Goal: Transaction & Acquisition: Purchase product/service

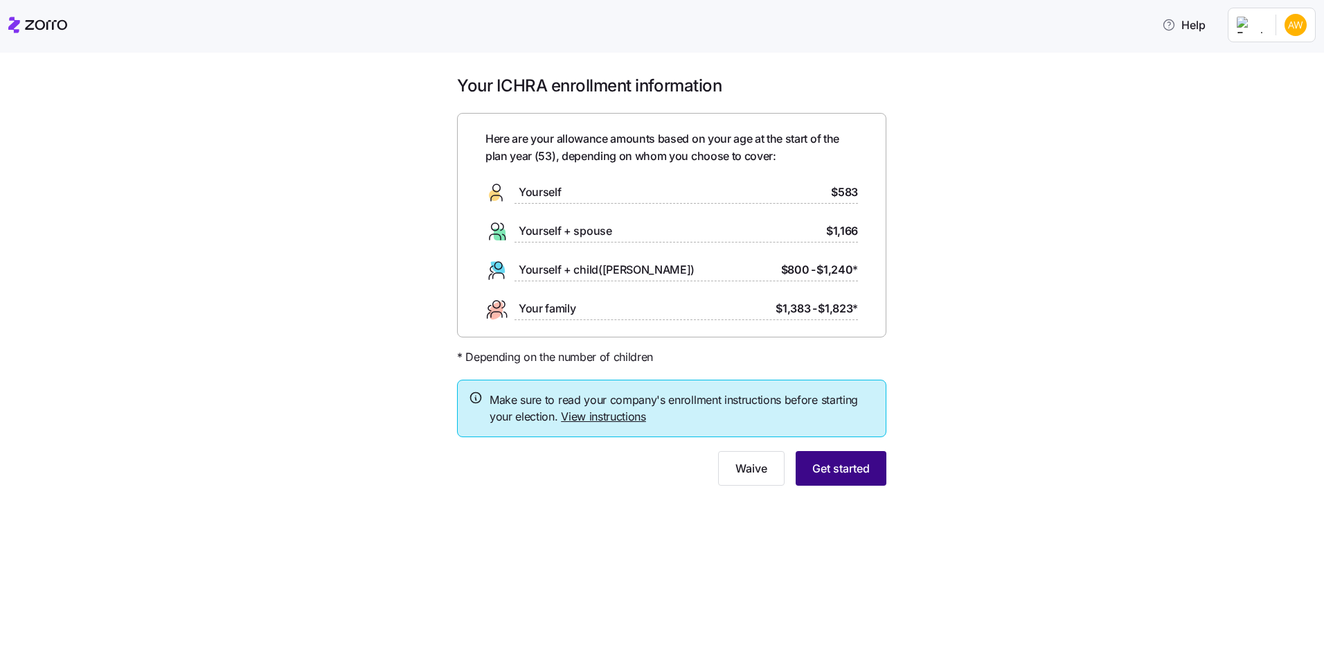
click at [852, 458] on button "Get started" at bounding box center [841, 468] width 91 height 35
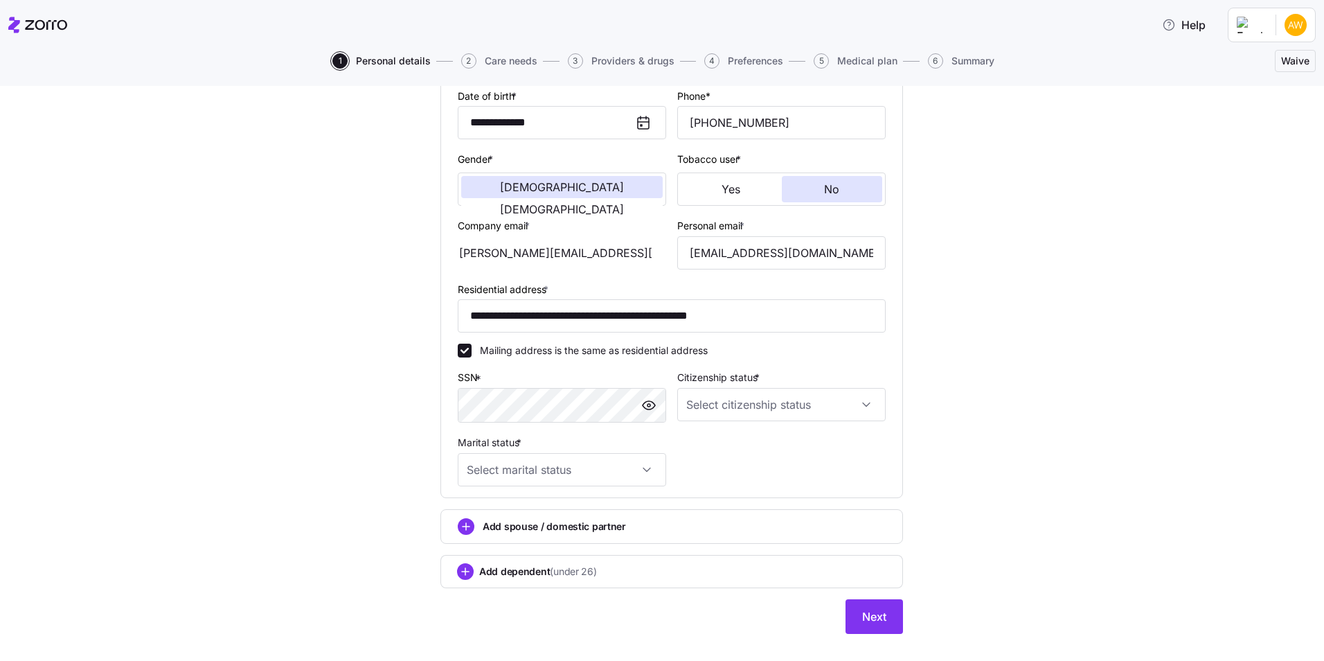
scroll to position [231, 0]
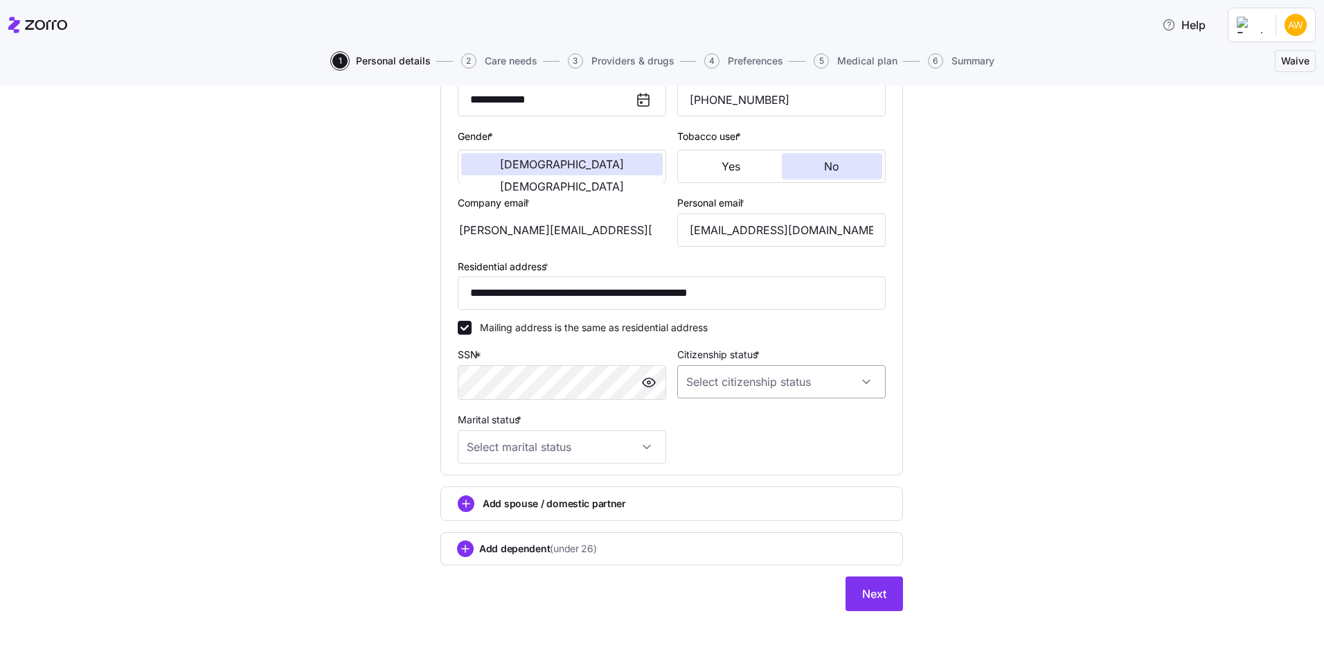
click at [865, 384] on input "Citizenship status *" at bounding box center [781, 381] width 208 height 33
click at [762, 429] on div "[DEMOGRAPHIC_DATA] citizen" at bounding box center [776, 423] width 197 height 29
type input "[DEMOGRAPHIC_DATA] citizen"
click at [636, 452] on input "Marital status *" at bounding box center [562, 446] width 208 height 33
click at [609, 486] on div "Single" at bounding box center [556, 488] width 197 height 29
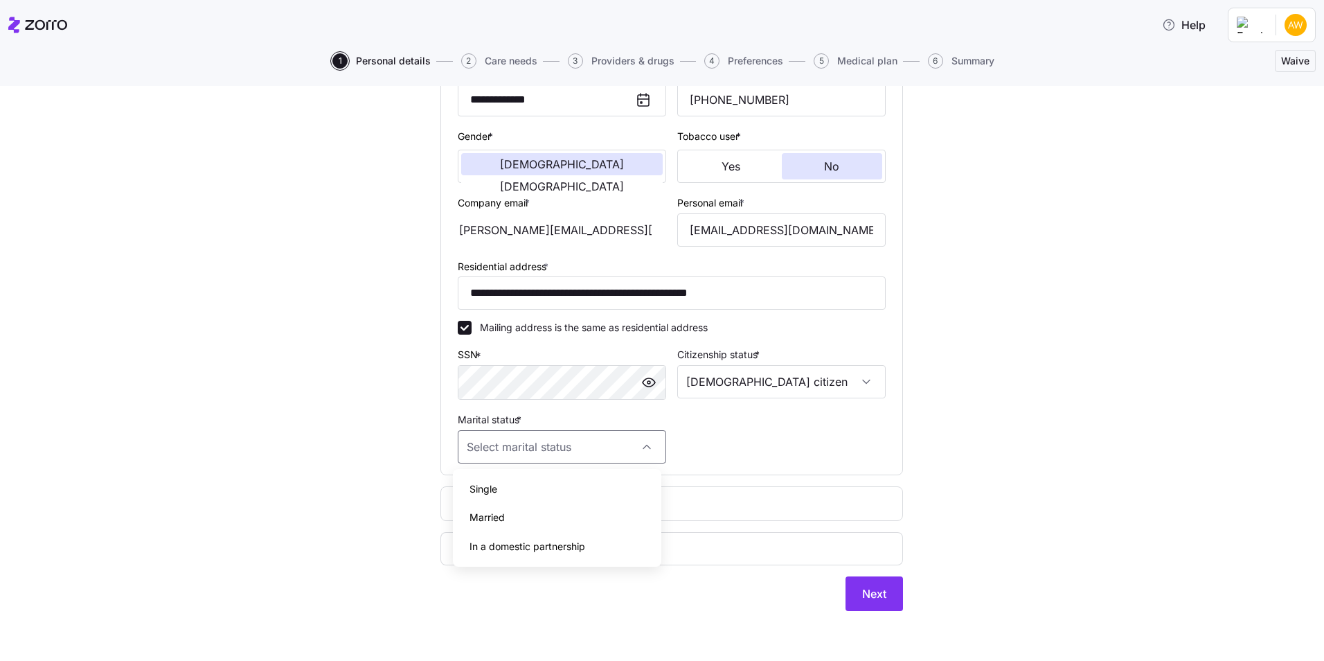
type input "Single"
click at [872, 598] on span "Next" at bounding box center [874, 593] width 24 height 17
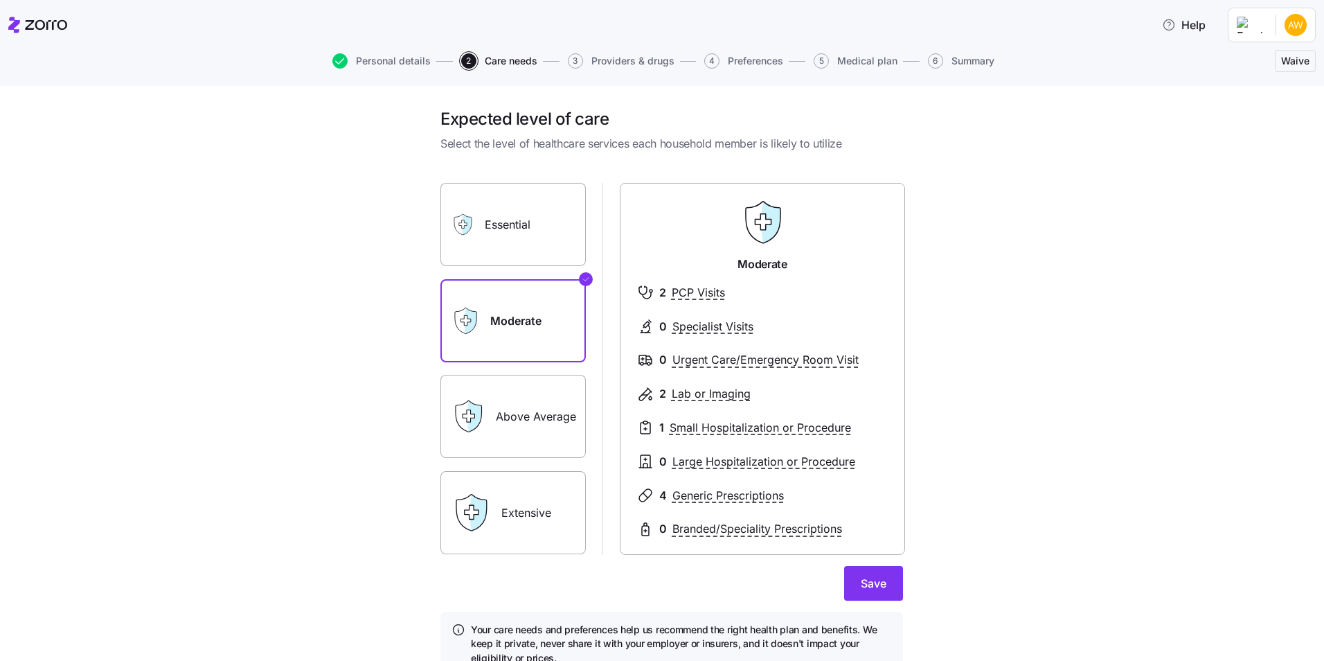
click at [528, 411] on label "Above Average" at bounding box center [512, 416] width 145 height 83
click at [0, 0] on input "Above Average" at bounding box center [0, 0] width 0 height 0
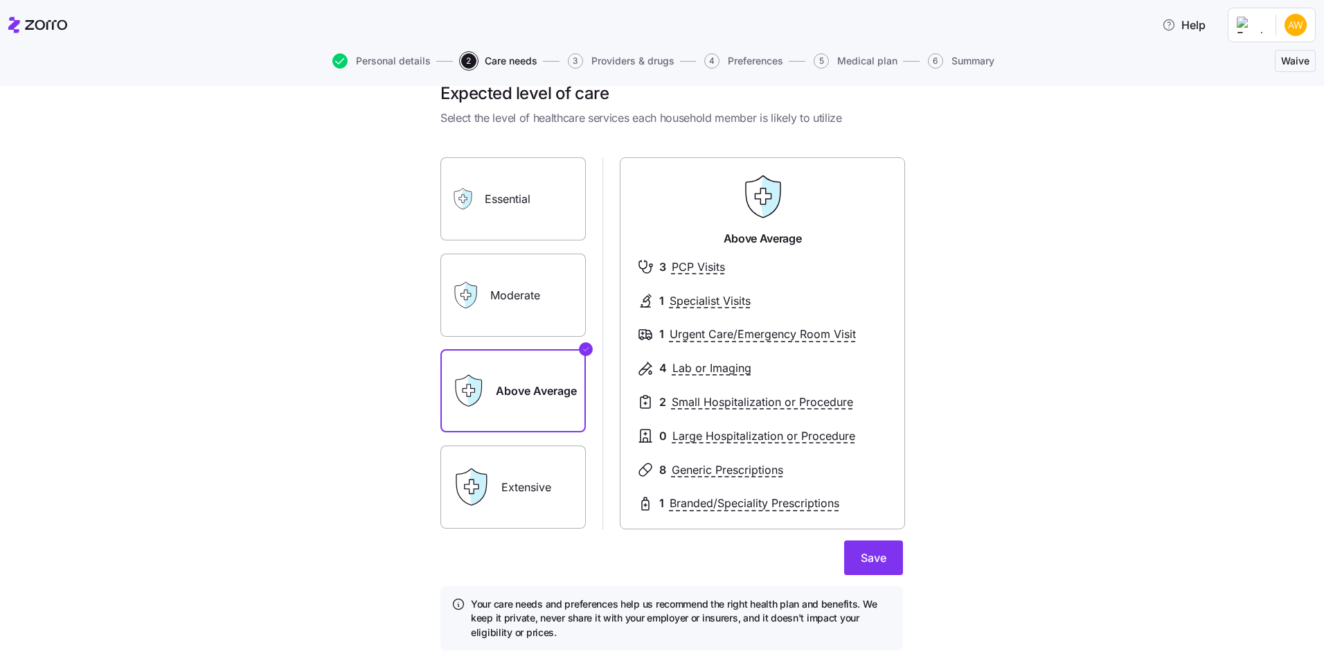
scroll to position [65, 0]
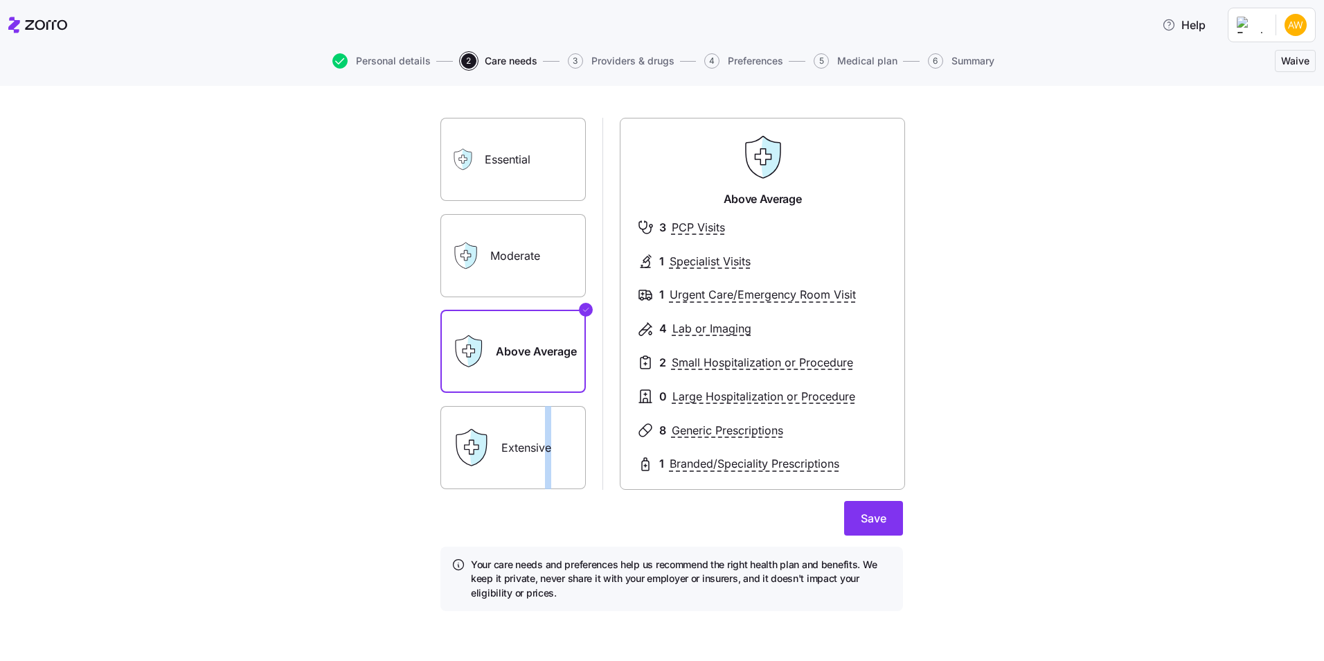
click at [544, 434] on label "Extensive" at bounding box center [512, 447] width 145 height 83
drag, startPoint x: 544, startPoint y: 434, endPoint x: 488, endPoint y: 451, distance: 58.0
click at [488, 451] on div "Extensive" at bounding box center [512, 447] width 145 height 83
click at [493, 448] on div "Extensive" at bounding box center [512, 447] width 145 height 83
click at [483, 451] on icon at bounding box center [470, 447] width 39 height 39
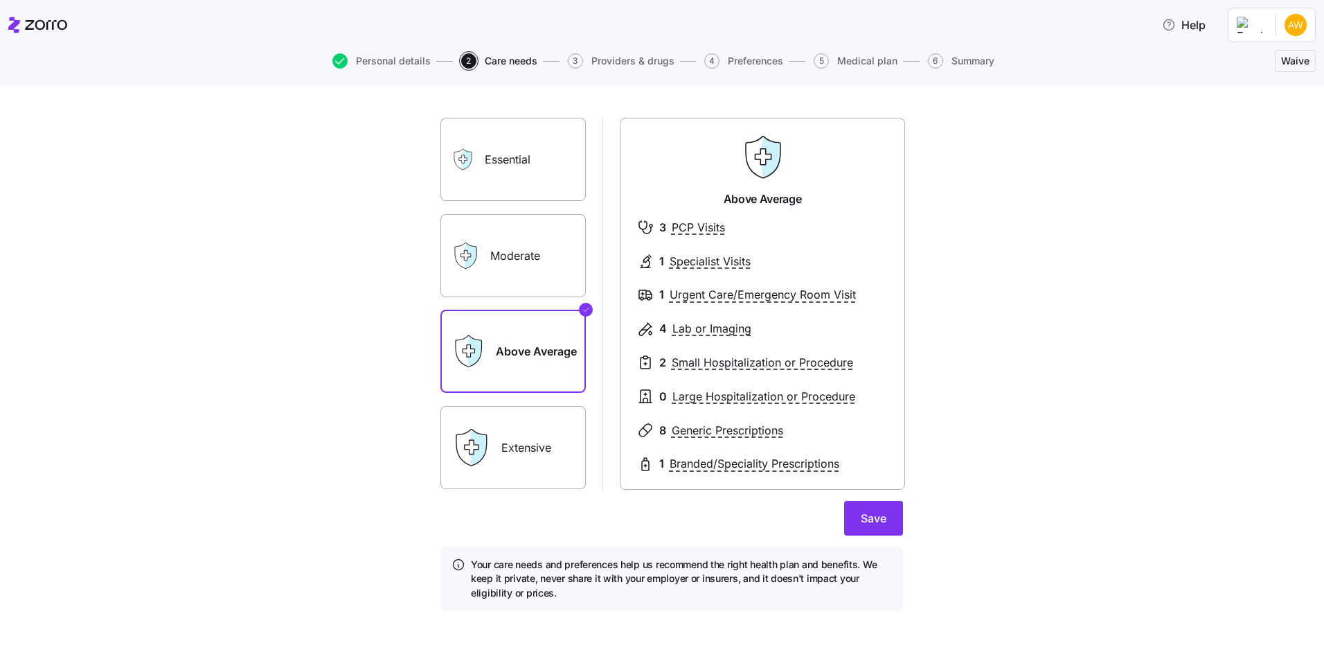
click at [502, 257] on label "Moderate" at bounding box center [512, 255] width 145 height 83
click at [0, 0] on input "Moderate" at bounding box center [0, 0] width 0 height 0
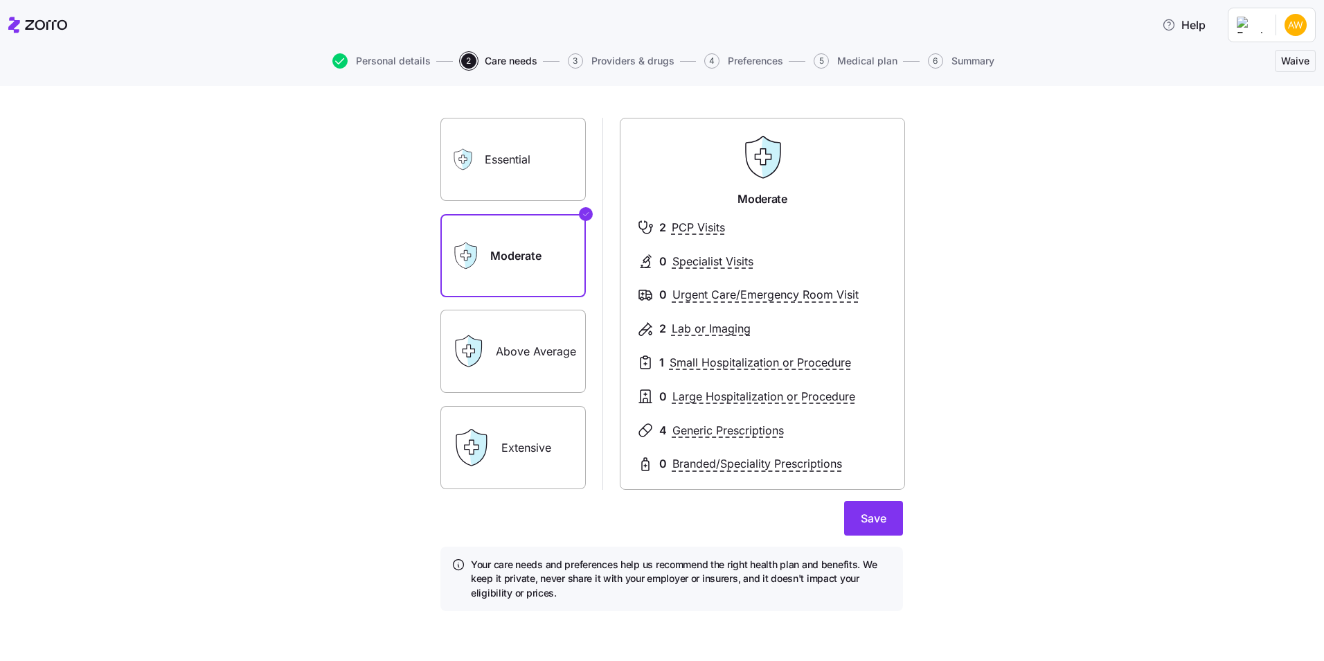
click at [528, 352] on label "Above Average" at bounding box center [512, 351] width 145 height 83
click at [0, 0] on input "Above Average" at bounding box center [0, 0] width 0 height 0
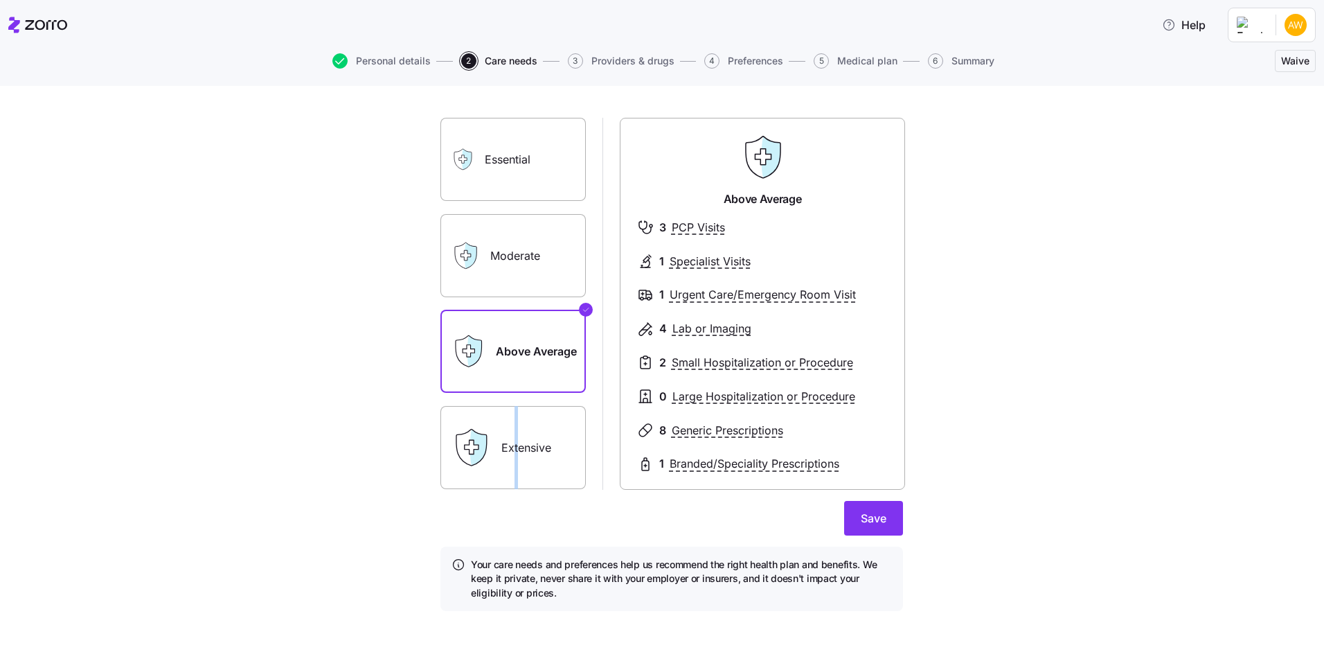
drag, startPoint x: 507, startPoint y: 451, endPoint x: 515, endPoint y: 447, distance: 9.0
click at [515, 447] on label "Extensive" at bounding box center [512, 447] width 145 height 83
drag, startPoint x: 515, startPoint y: 447, endPoint x: 480, endPoint y: 451, distance: 35.6
click at [480, 451] on icon at bounding box center [478, 447] width 17 height 36
click at [472, 449] on icon at bounding box center [472, 447] width 14 height 14
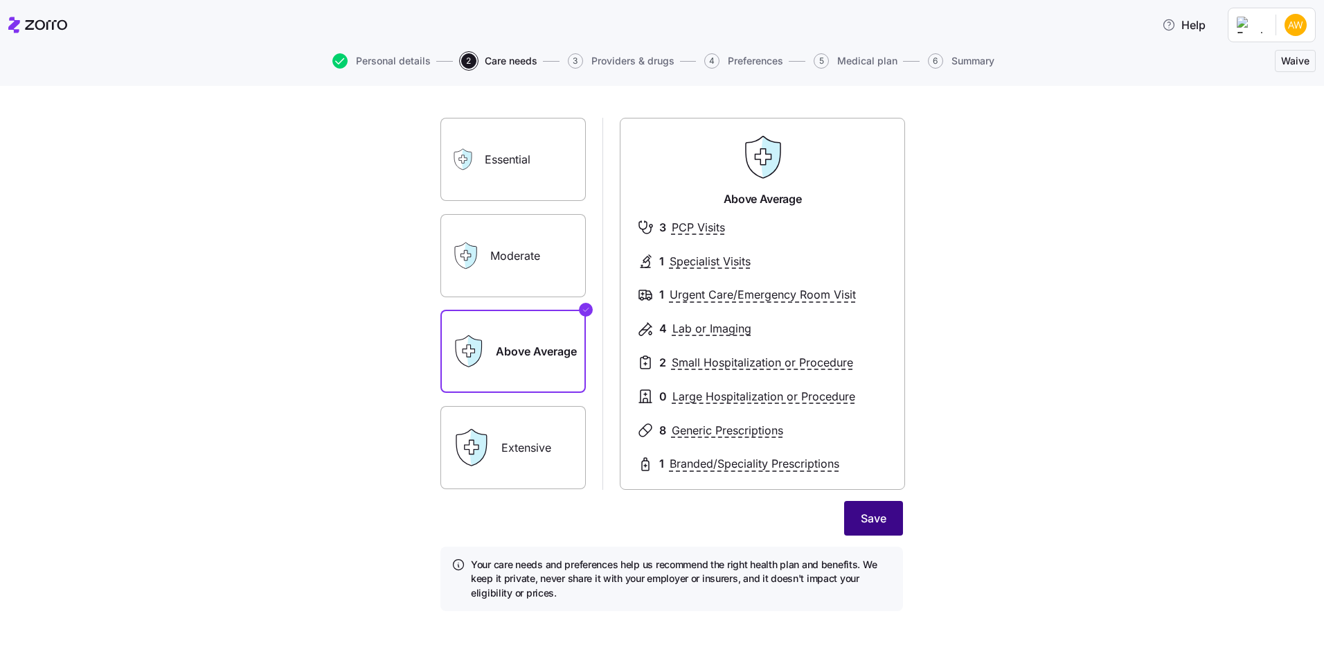
click at [874, 521] on span "Save" at bounding box center [874, 518] width 26 height 17
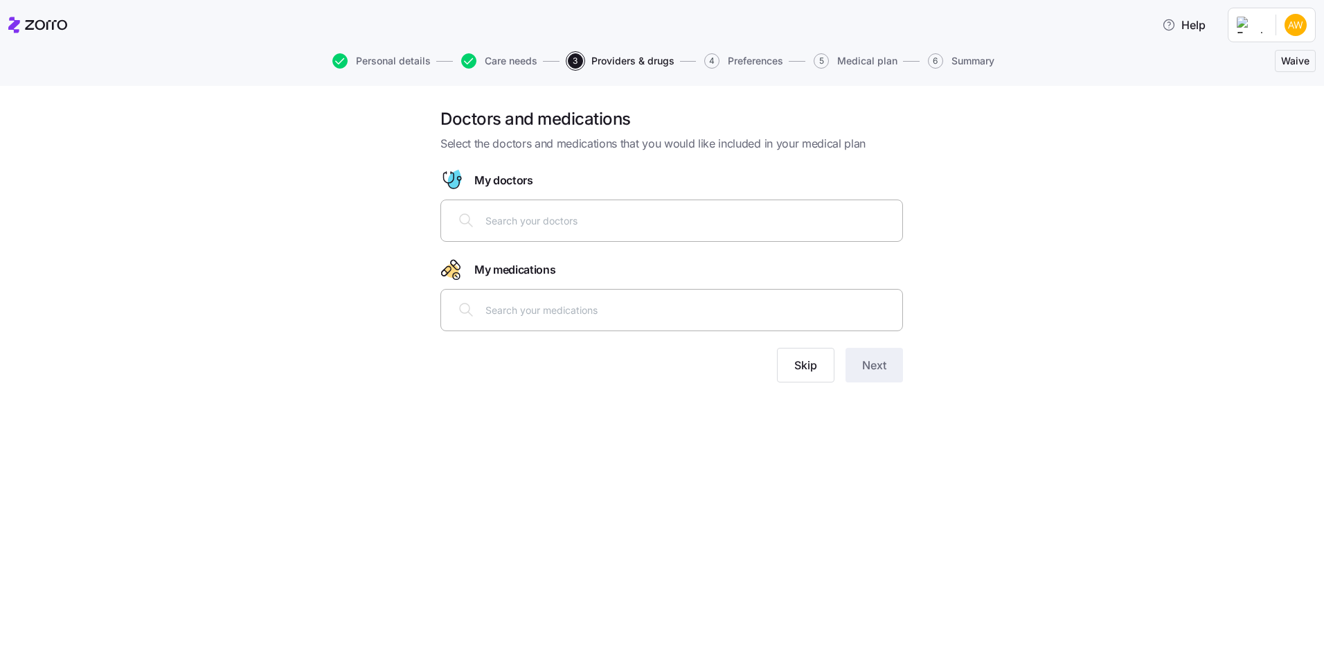
click at [529, 226] on input "text" at bounding box center [689, 220] width 409 height 15
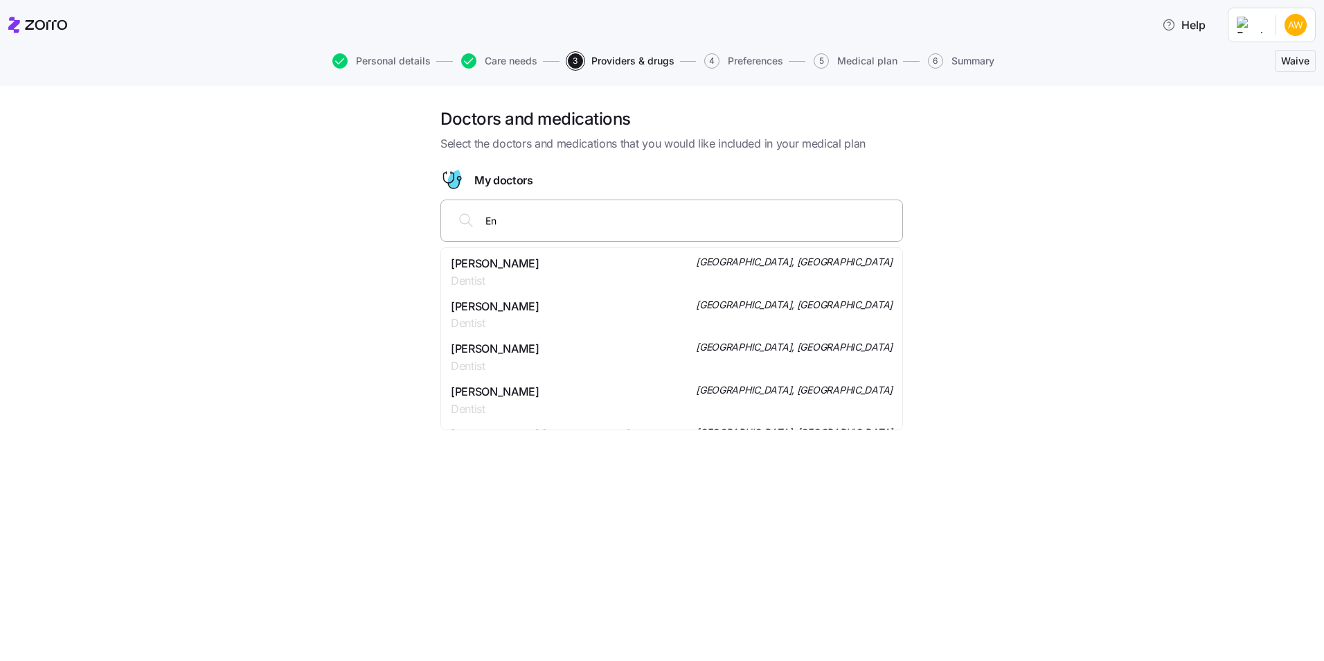
type input "E"
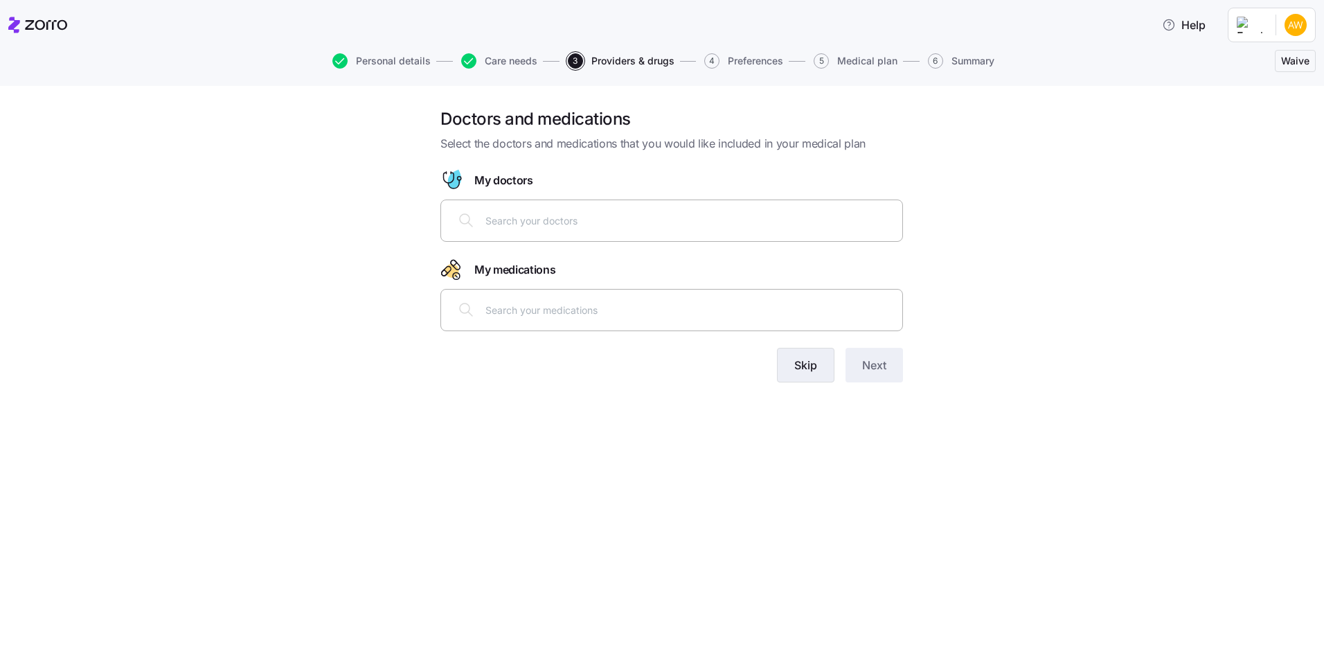
click at [821, 357] on button "Skip" at bounding box center [805, 365] width 57 height 35
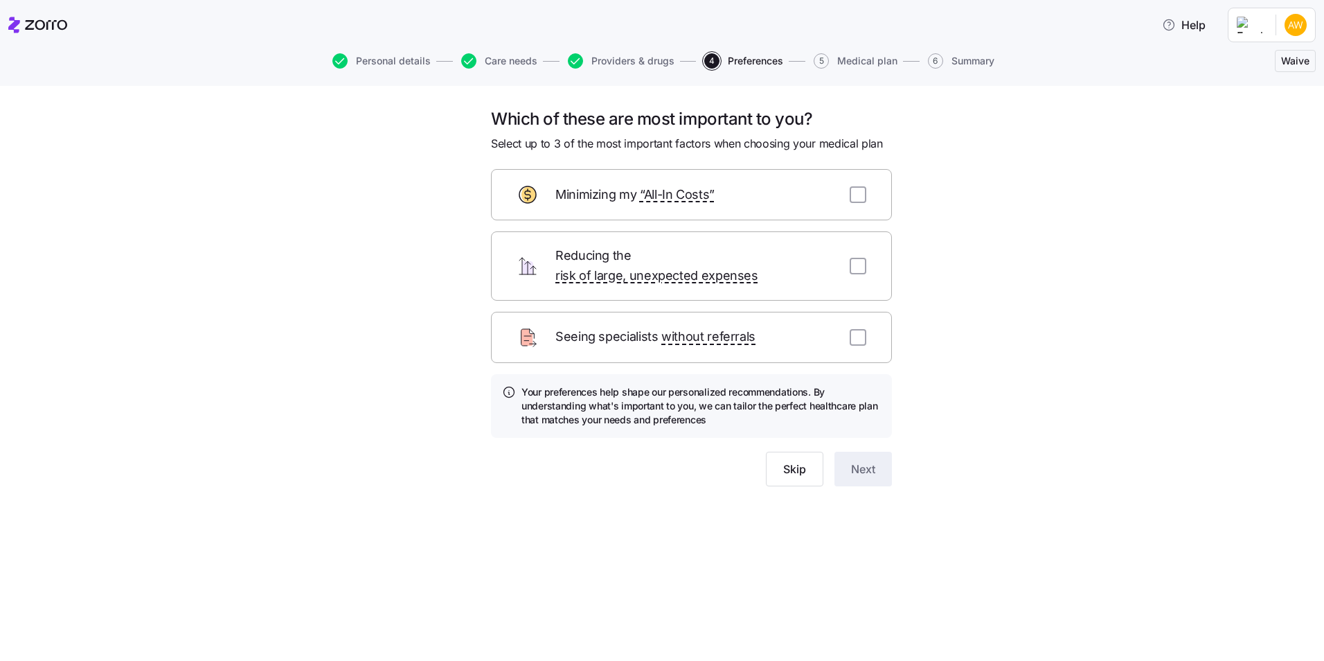
click at [996, 199] on div "Which of these are most important to you? Select up to 3 of the most important …" at bounding box center [672, 313] width 1266 height 411
click at [859, 329] on input "checkbox" at bounding box center [858, 337] width 17 height 17
checkbox input "true"
click at [877, 451] on button "Next" at bounding box center [862, 468] width 57 height 35
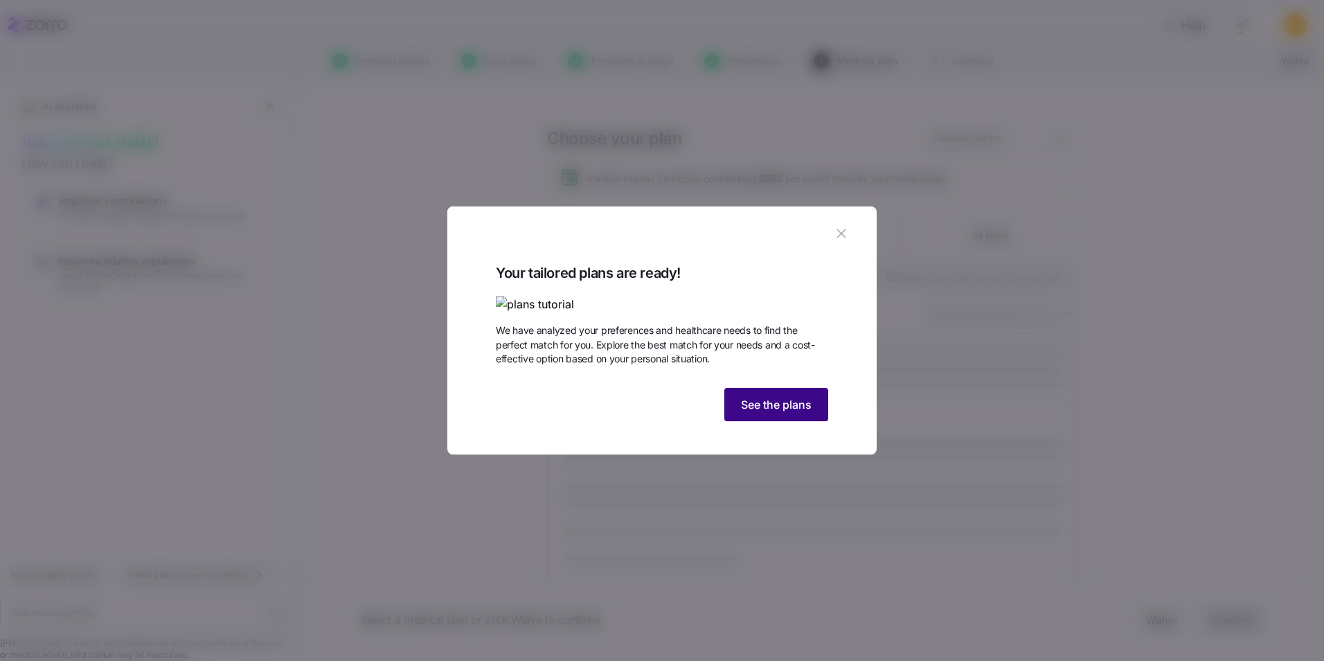
click at [796, 413] on span "See the plans" at bounding box center [776, 404] width 71 height 17
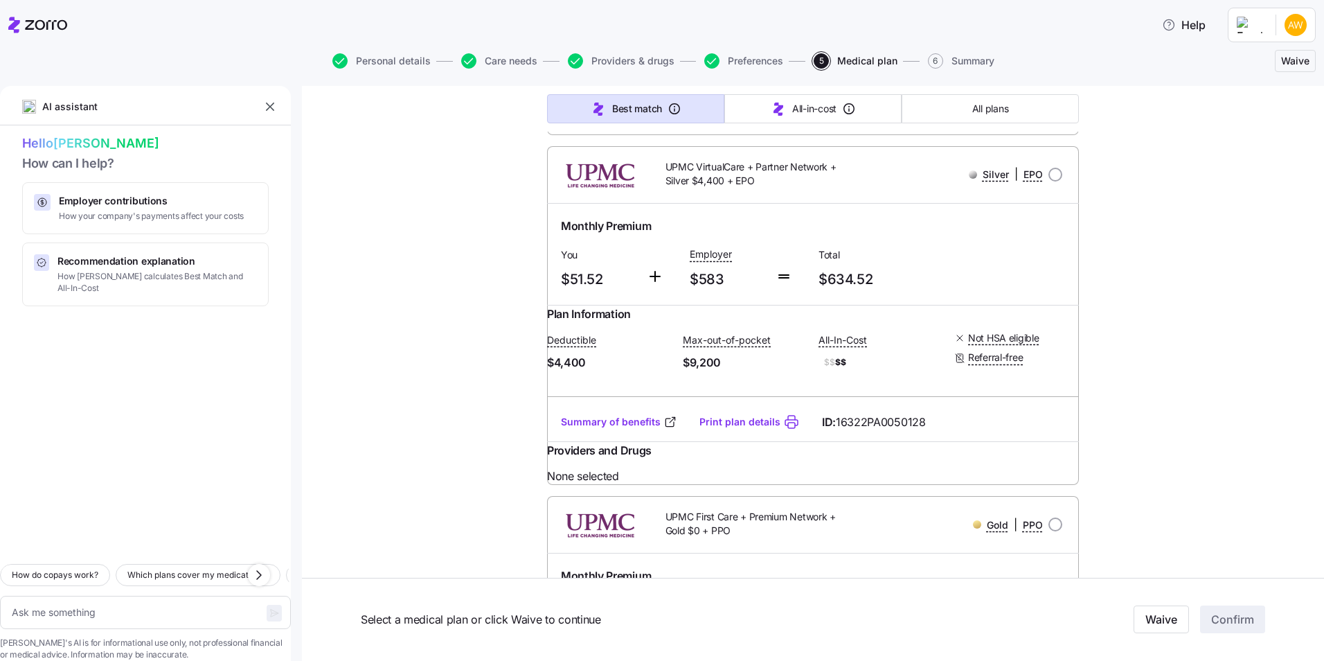
scroll to position [10179, 0]
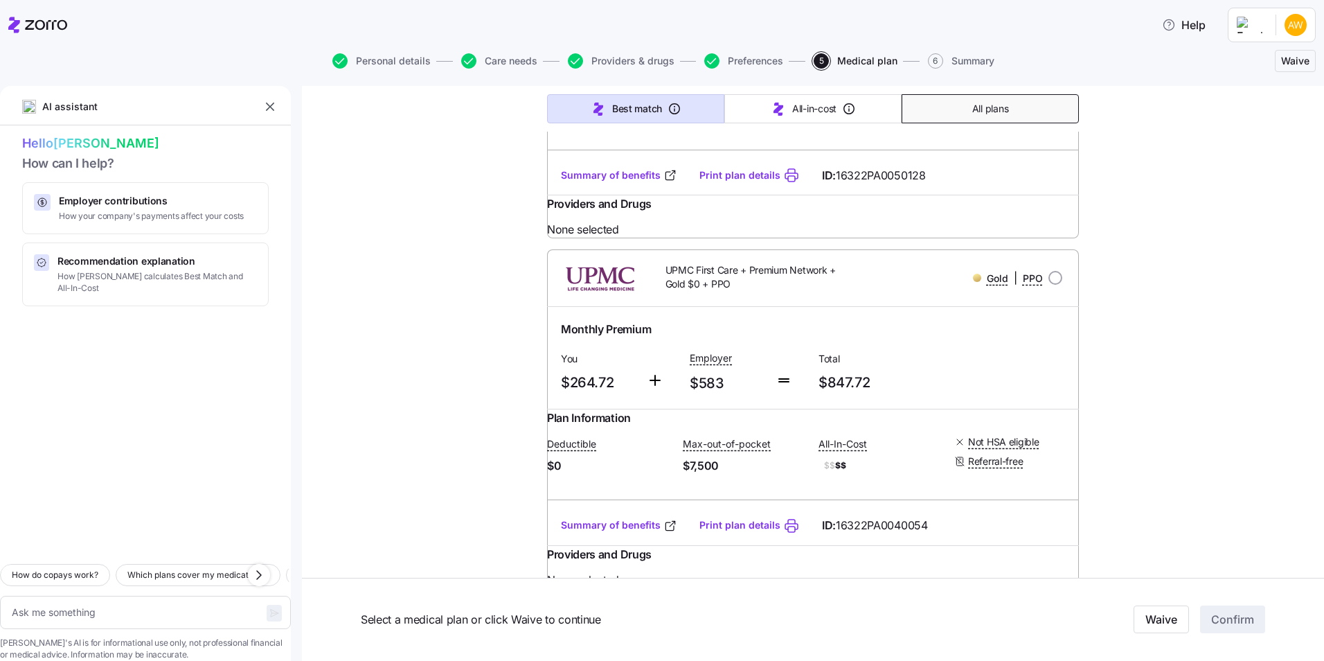
click at [938, 102] on button "All plans" at bounding box center [990, 108] width 177 height 29
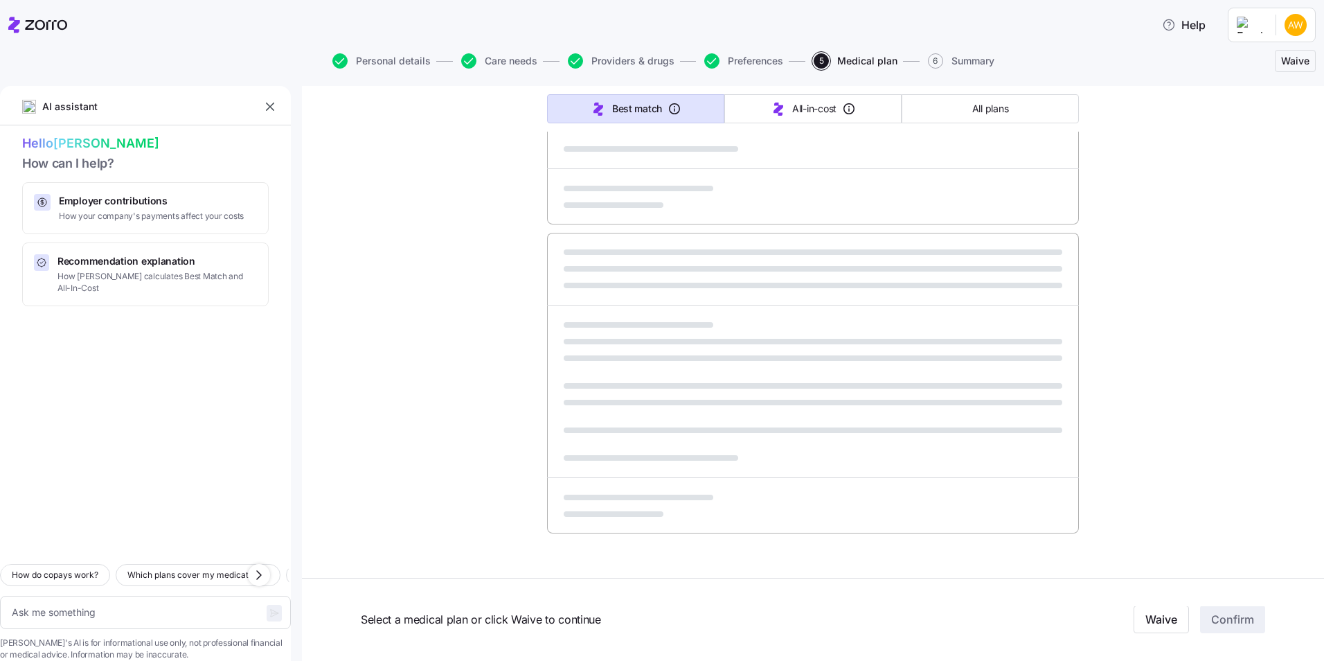
type textarea "x"
type input "Sorted by: Premium"
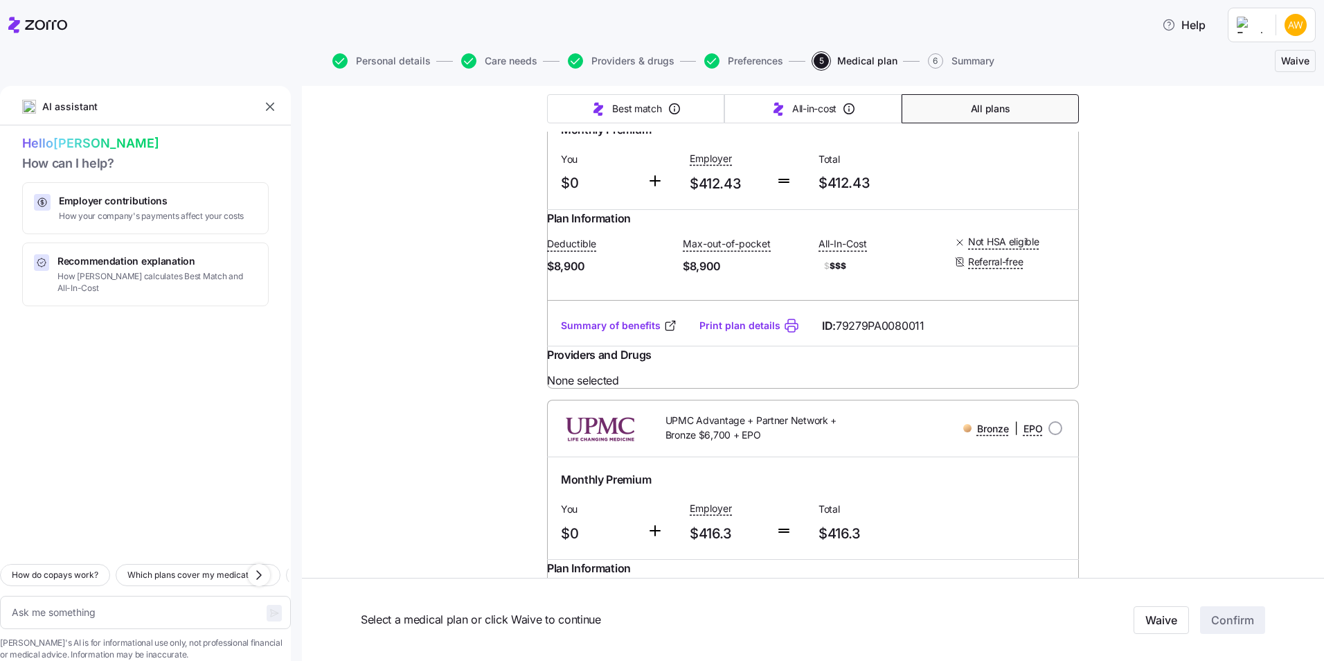
scroll to position [0, 0]
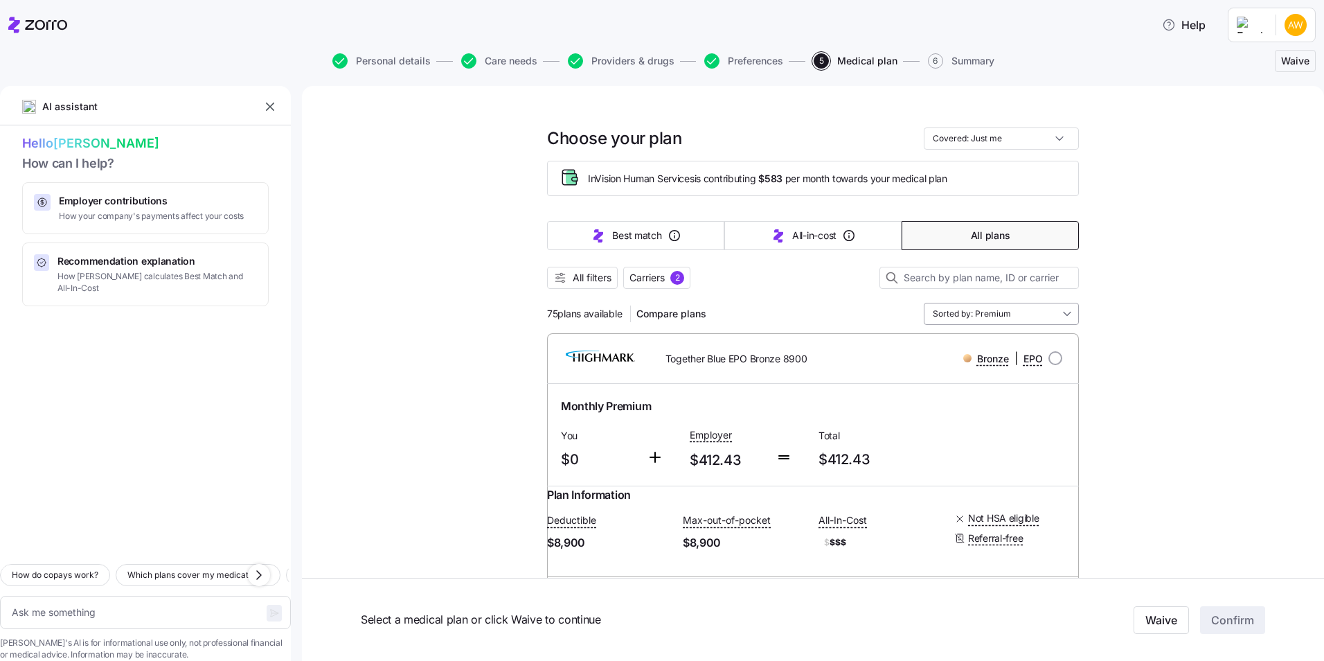
click at [1064, 309] on input "Sorted by: Premium" at bounding box center [1001, 314] width 155 height 22
click at [987, 418] on div "Deductible" at bounding box center [996, 418] width 144 height 24
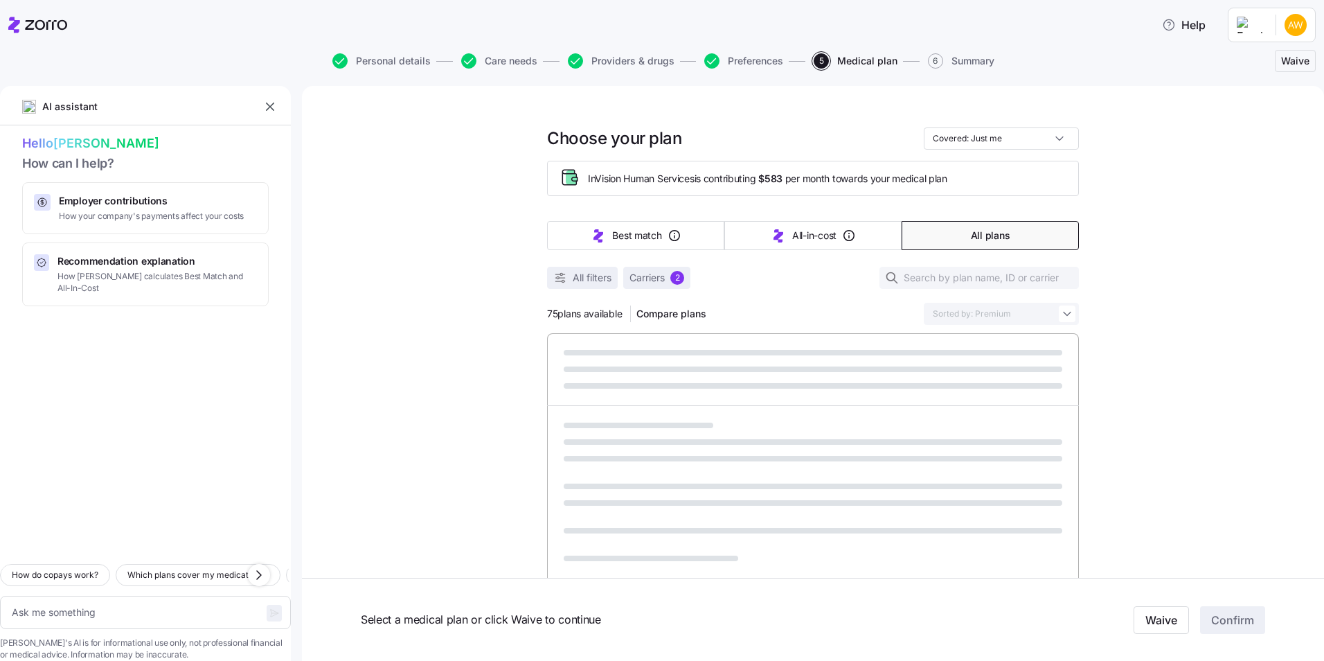
type textarea "x"
type input "Sorted by: Deductible"
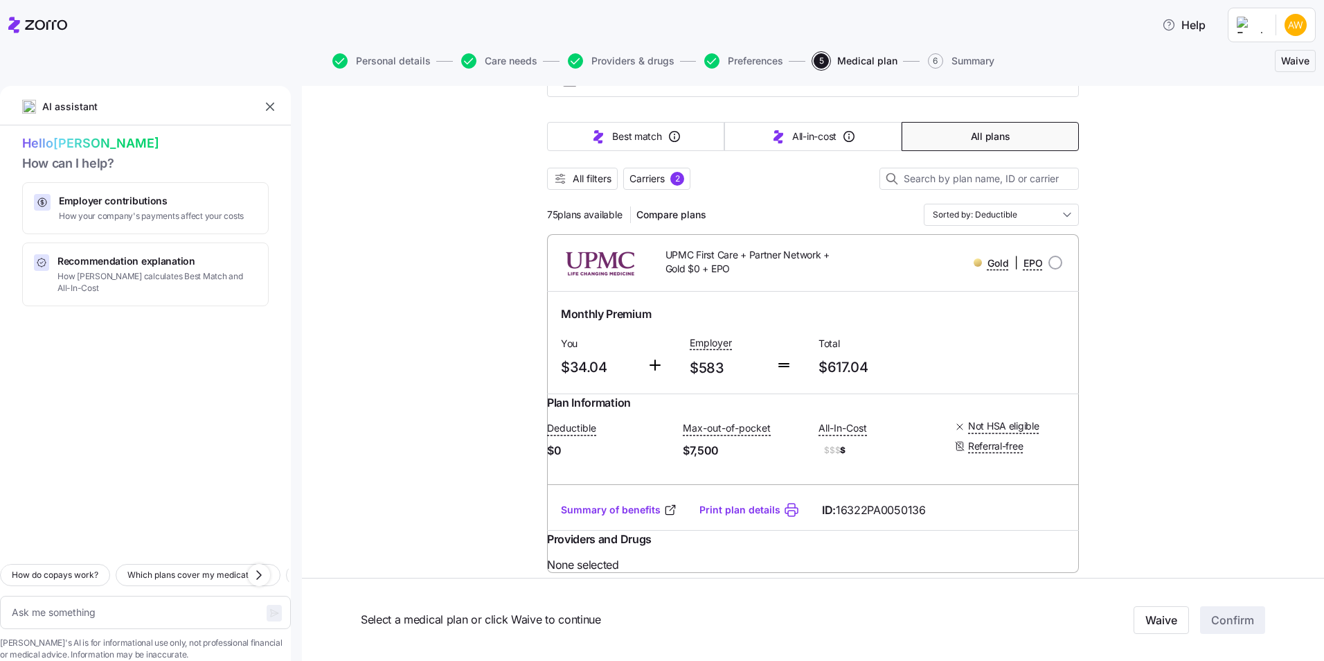
scroll to position [69, 0]
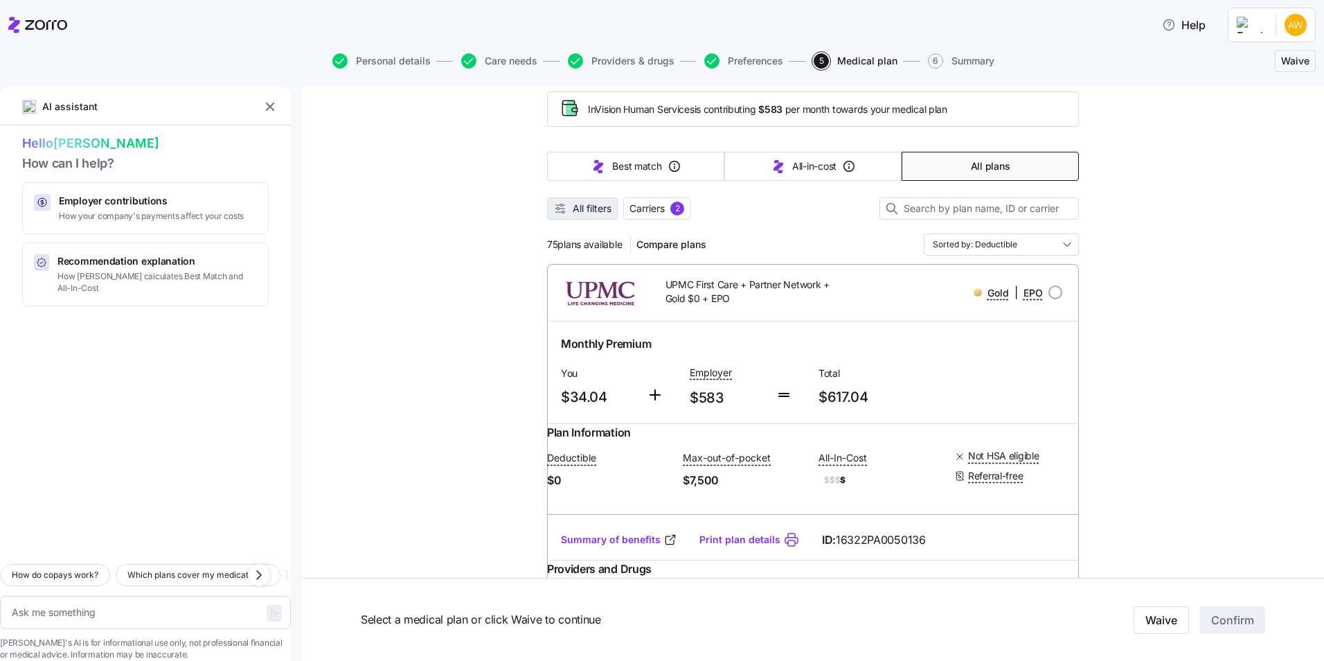
click at [595, 210] on span "All filters" at bounding box center [592, 208] width 39 height 14
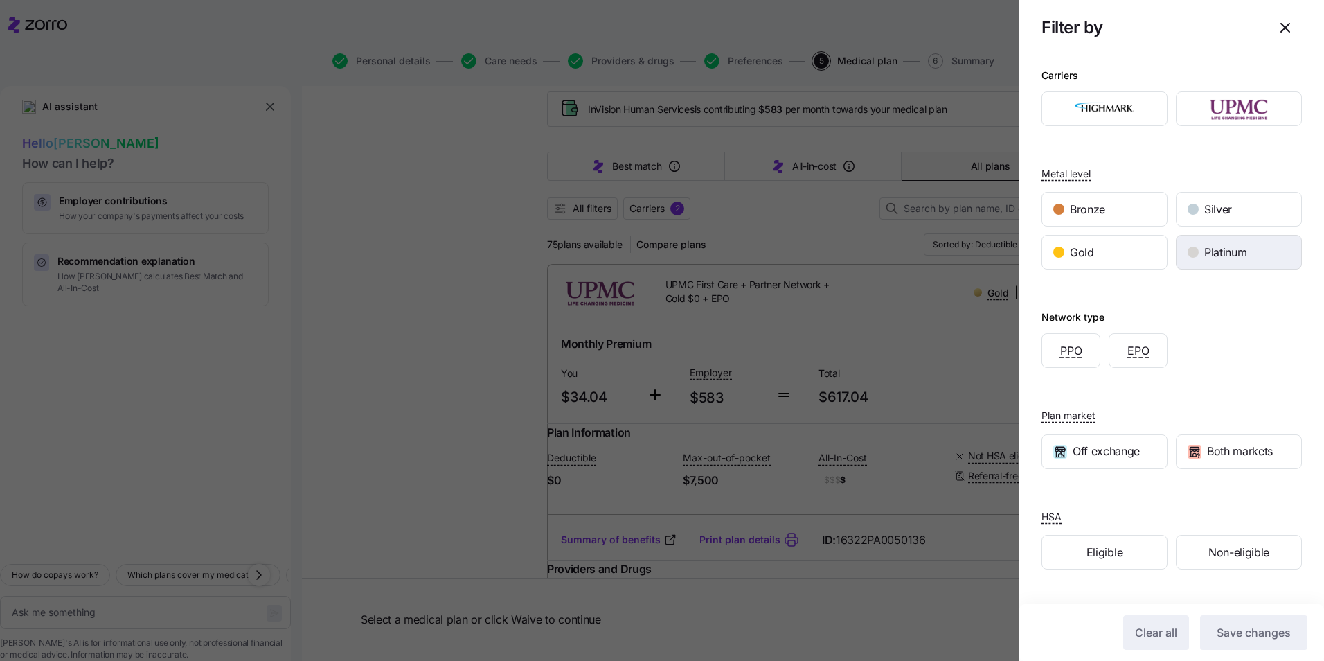
click at [1228, 256] on span "Platinum" at bounding box center [1225, 252] width 42 height 17
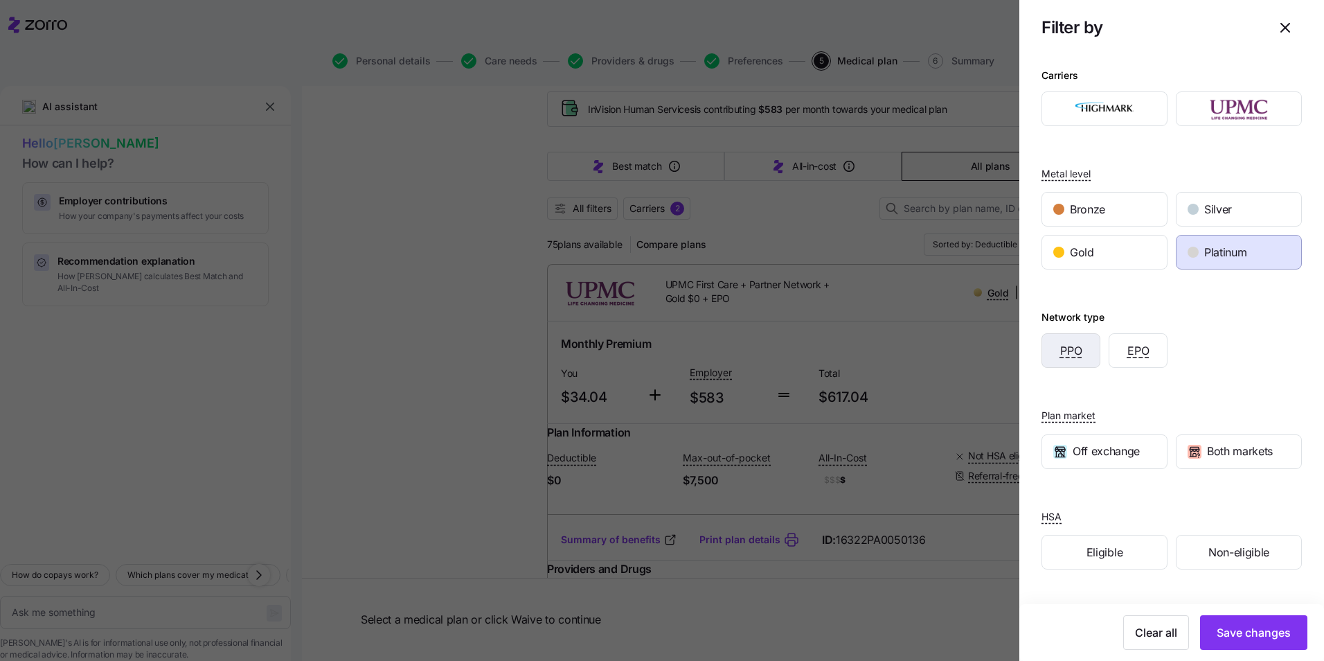
click at [1076, 359] on div "PPO" at bounding box center [1070, 350] width 57 height 33
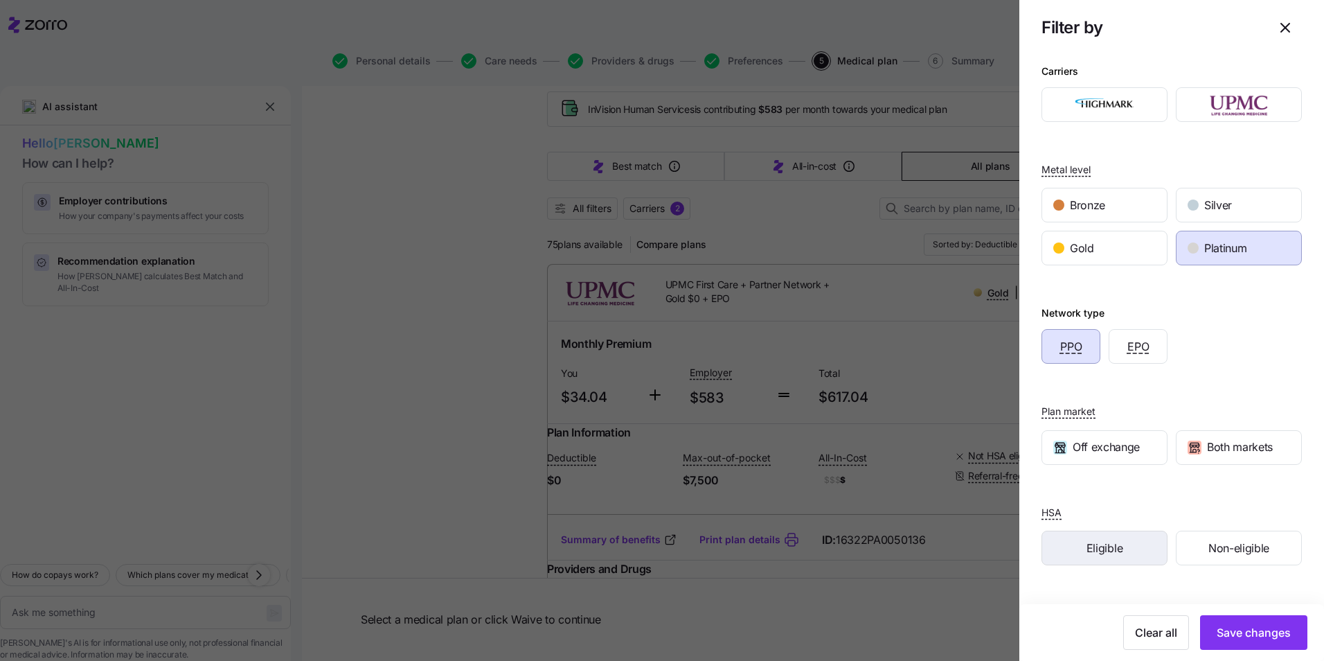
click at [1124, 541] on div "Eligible" at bounding box center [1104, 547] width 125 height 33
click at [1269, 631] on span "Save changes" at bounding box center [1254, 632] width 74 height 17
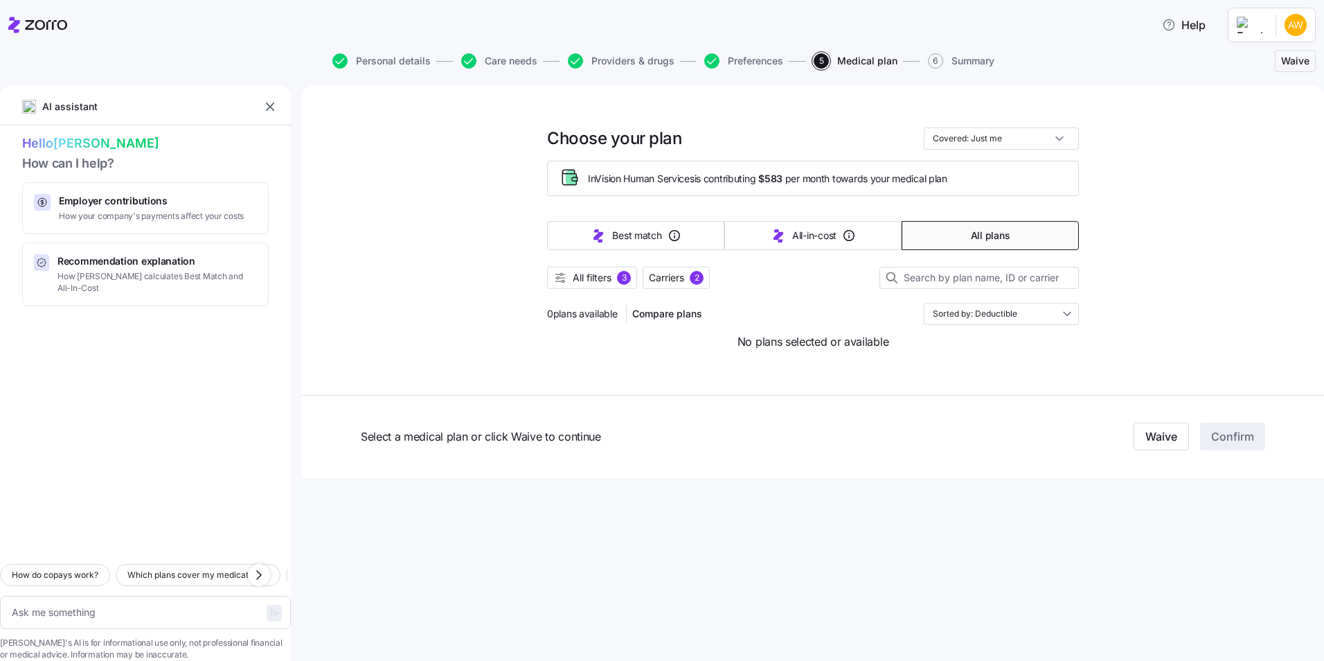
scroll to position [0, 0]
click at [581, 285] on button "All filters 3" at bounding box center [592, 278] width 90 height 22
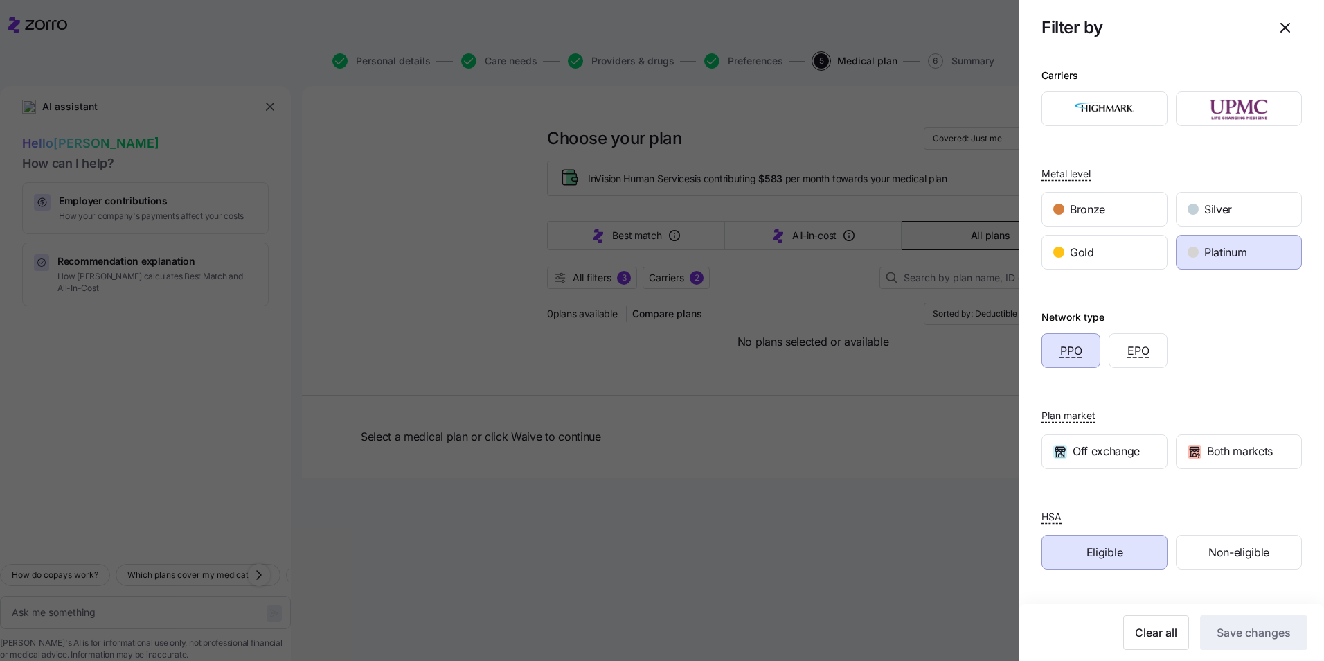
click at [1206, 260] on span "Platinum" at bounding box center [1225, 252] width 42 height 17
click at [1259, 632] on span "Save changes" at bounding box center [1254, 632] width 74 height 17
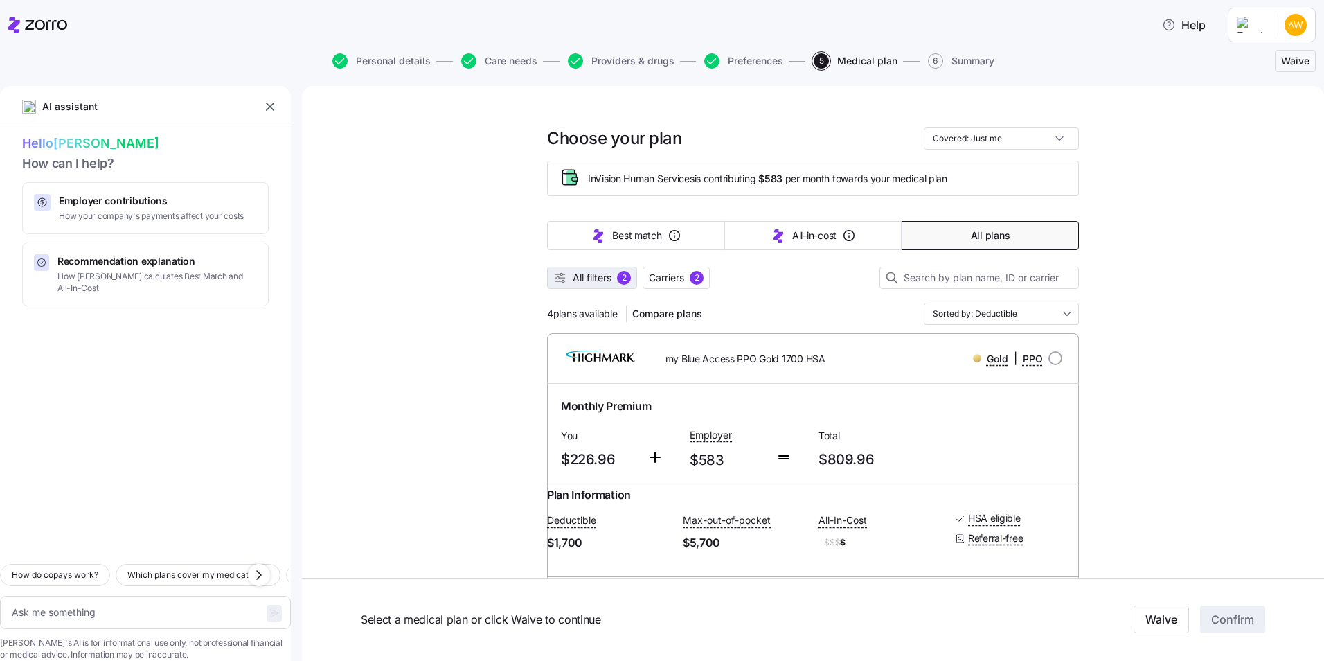
click at [600, 278] on span "All filters" at bounding box center [592, 278] width 39 height 14
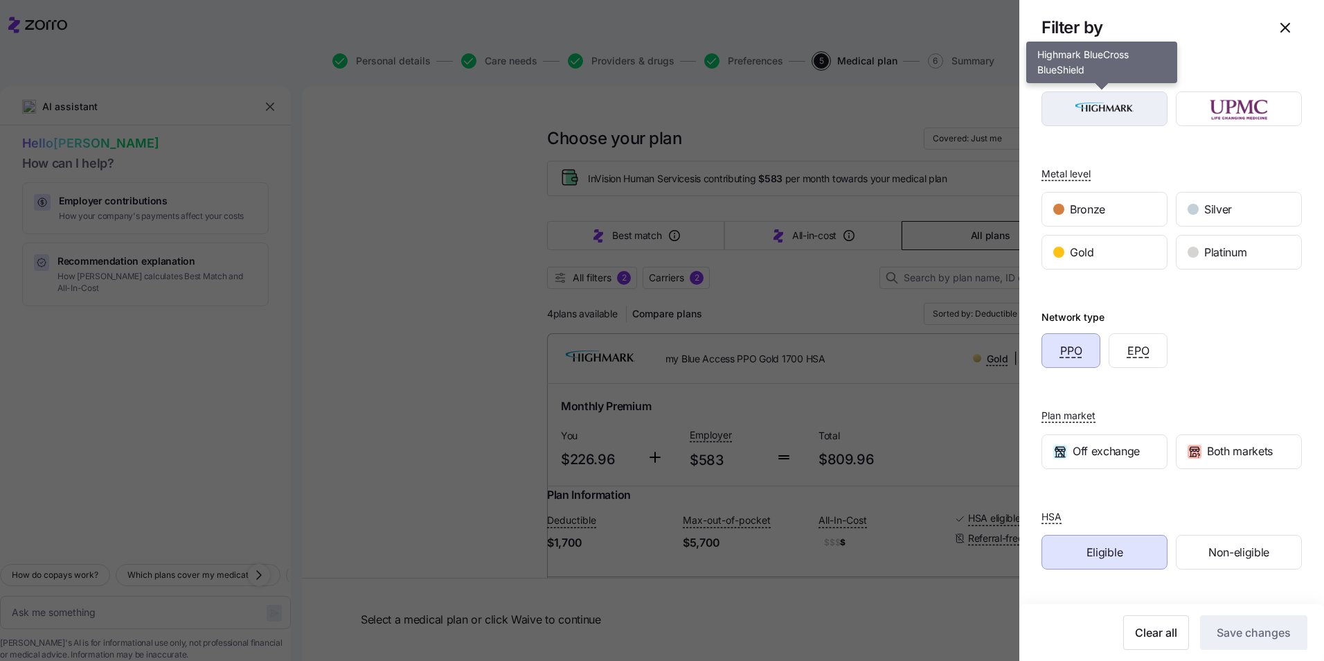
click at [1108, 114] on img "button" at bounding box center [1105, 109] width 102 height 28
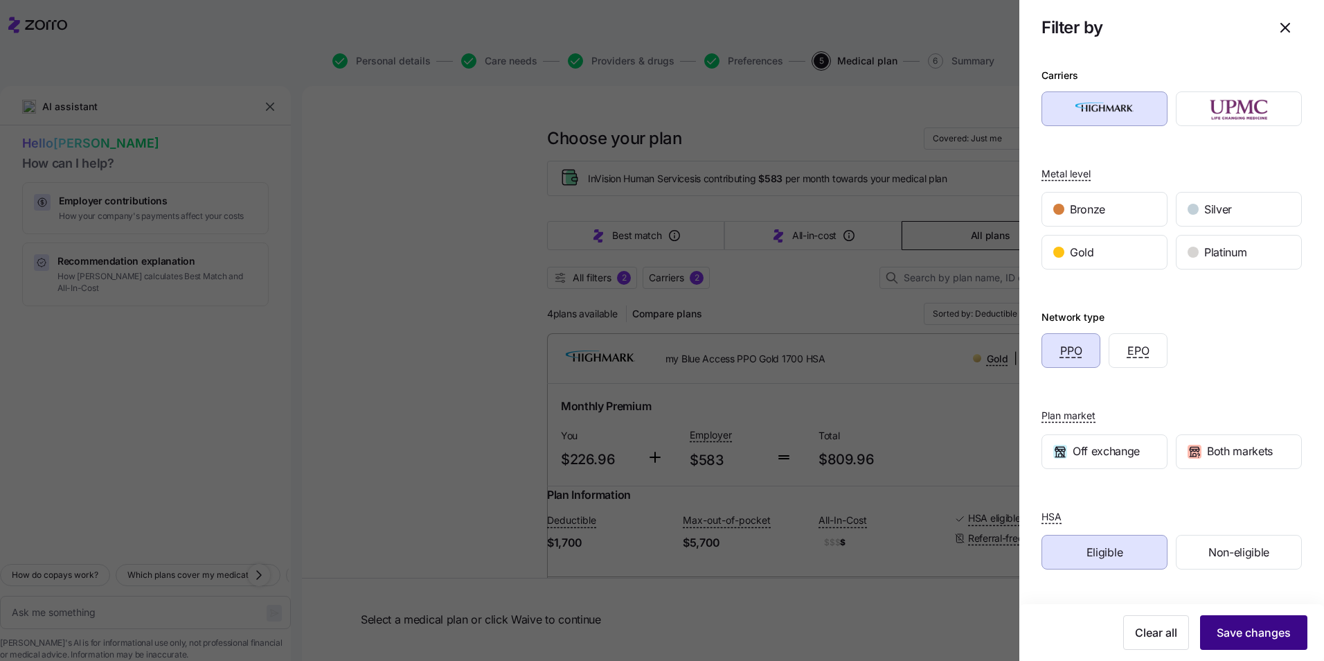
click at [1251, 629] on span "Save changes" at bounding box center [1254, 632] width 74 height 17
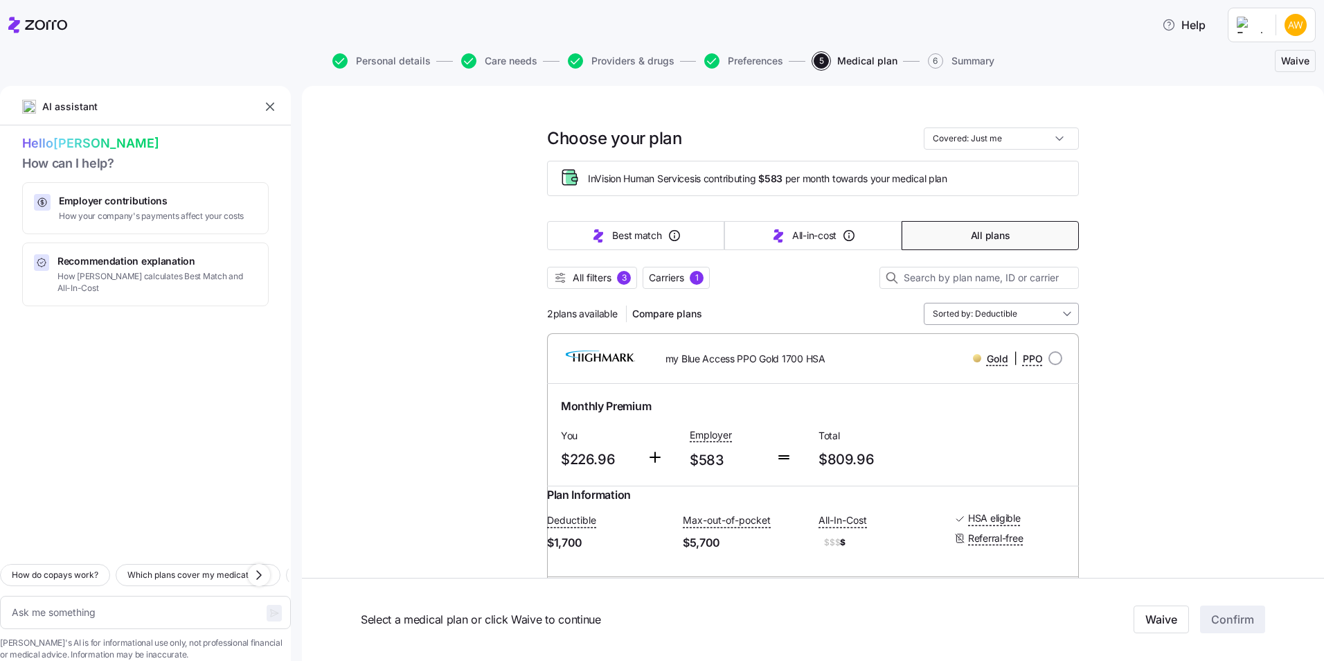
click at [1007, 315] on input "Sorted by: Deductible" at bounding box center [1001, 314] width 155 height 22
click at [972, 434] on div "Max Out Of Pocket" at bounding box center [996, 441] width 144 height 24
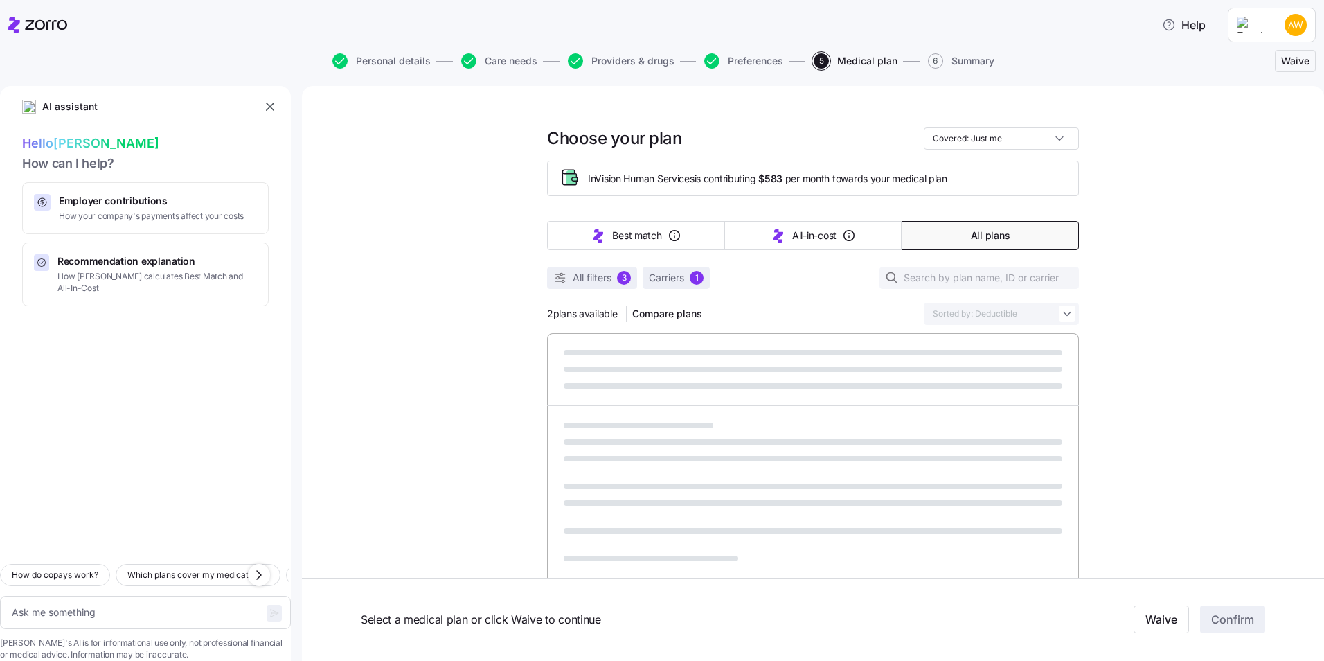
type textarea "x"
type input "Sorted by: Max Out Of Pocket"
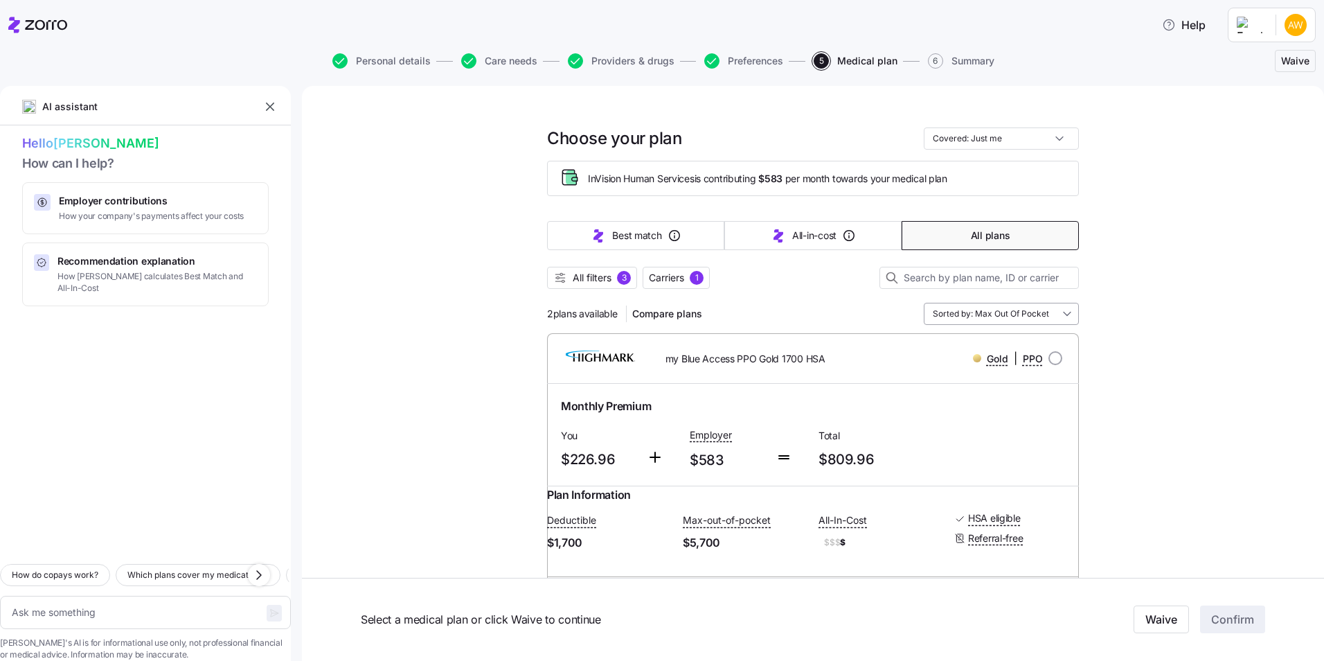
click at [1059, 312] on input "Sorted by: Max Out Of Pocket" at bounding box center [1001, 314] width 155 height 22
click at [976, 415] on div "Deductible" at bounding box center [996, 418] width 144 height 24
type textarea "x"
type input "Sorted by: Deductible"
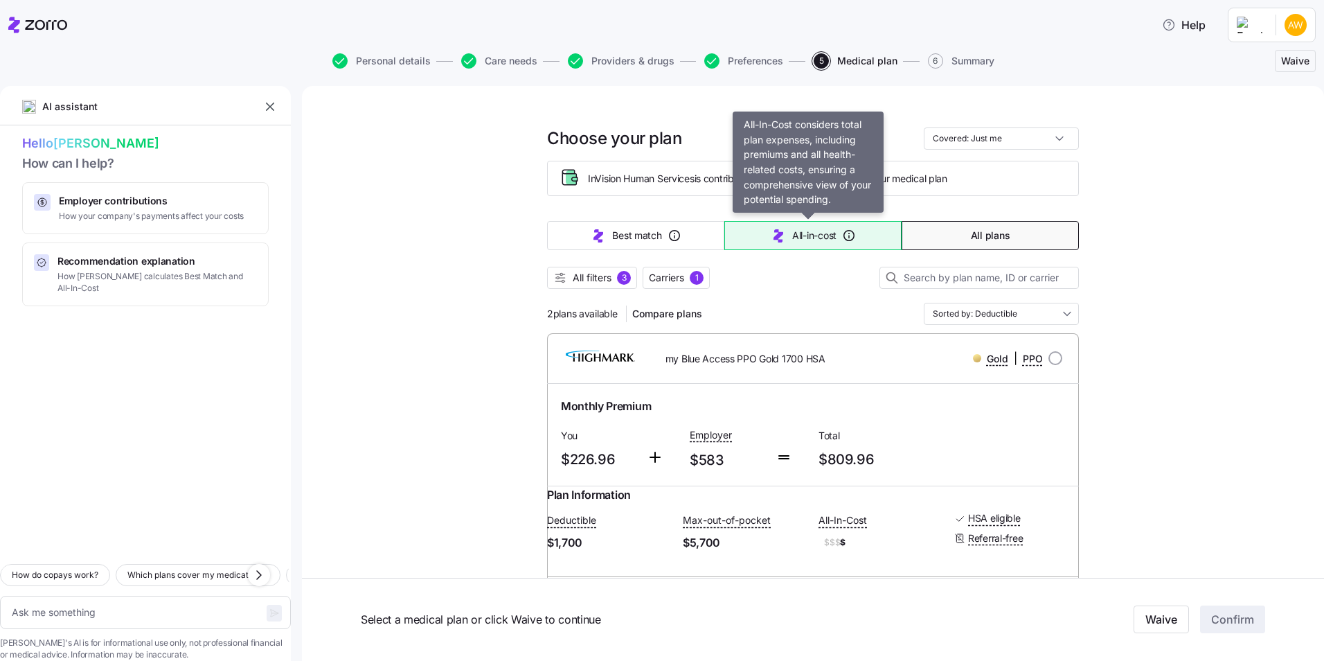
click at [830, 245] on button "All-in-cost" at bounding box center [812, 235] width 177 height 29
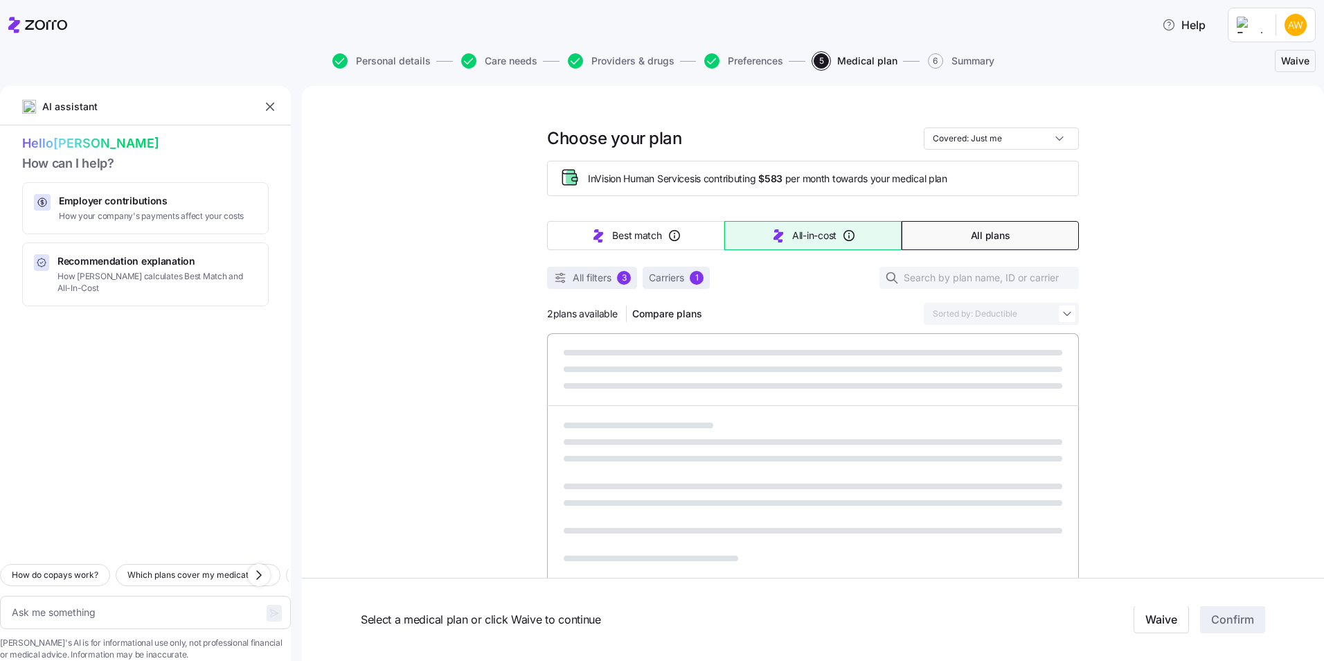
type textarea "x"
type input "Sorted by: All-in-cost"
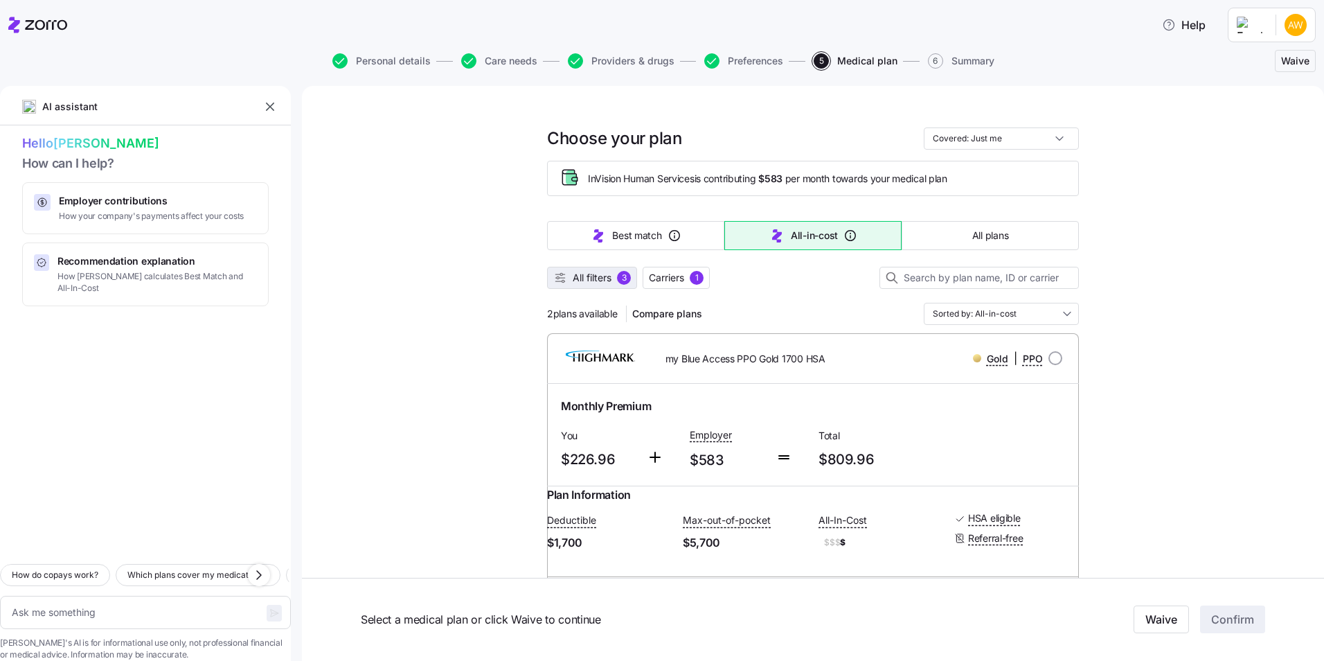
click at [604, 278] on span "All filters" at bounding box center [592, 278] width 39 height 14
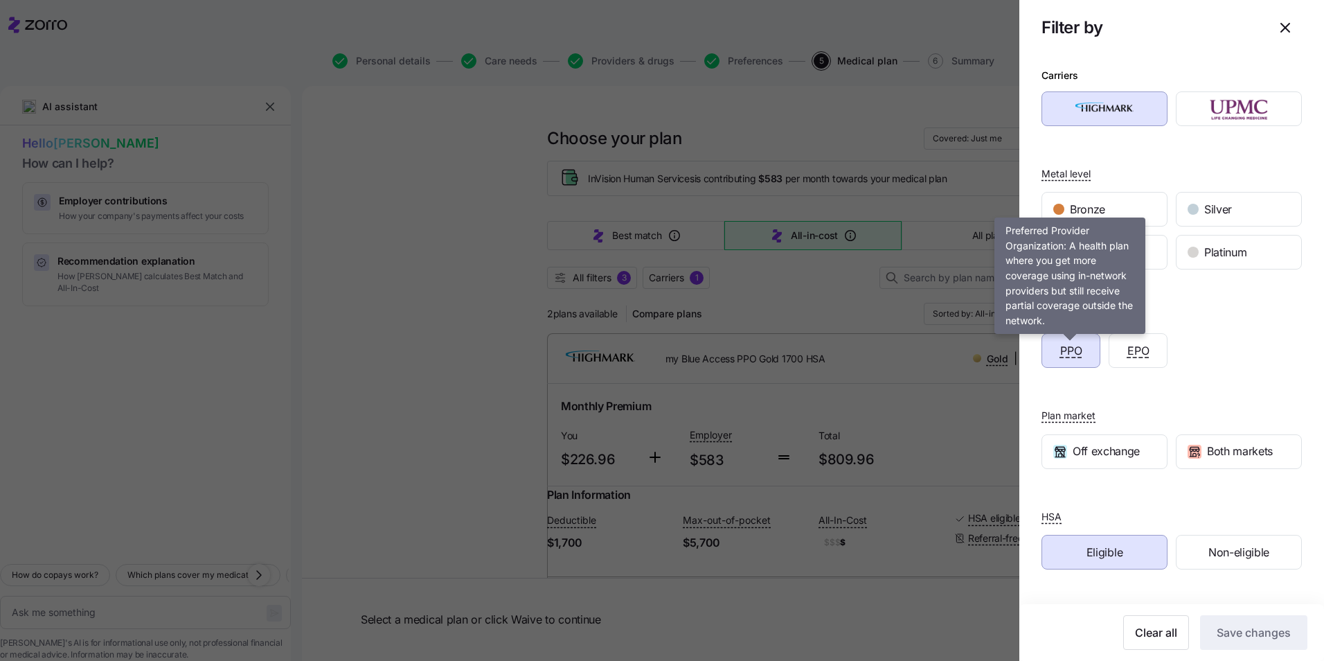
click at [1075, 350] on span "PPO" at bounding box center [1071, 350] width 22 height 17
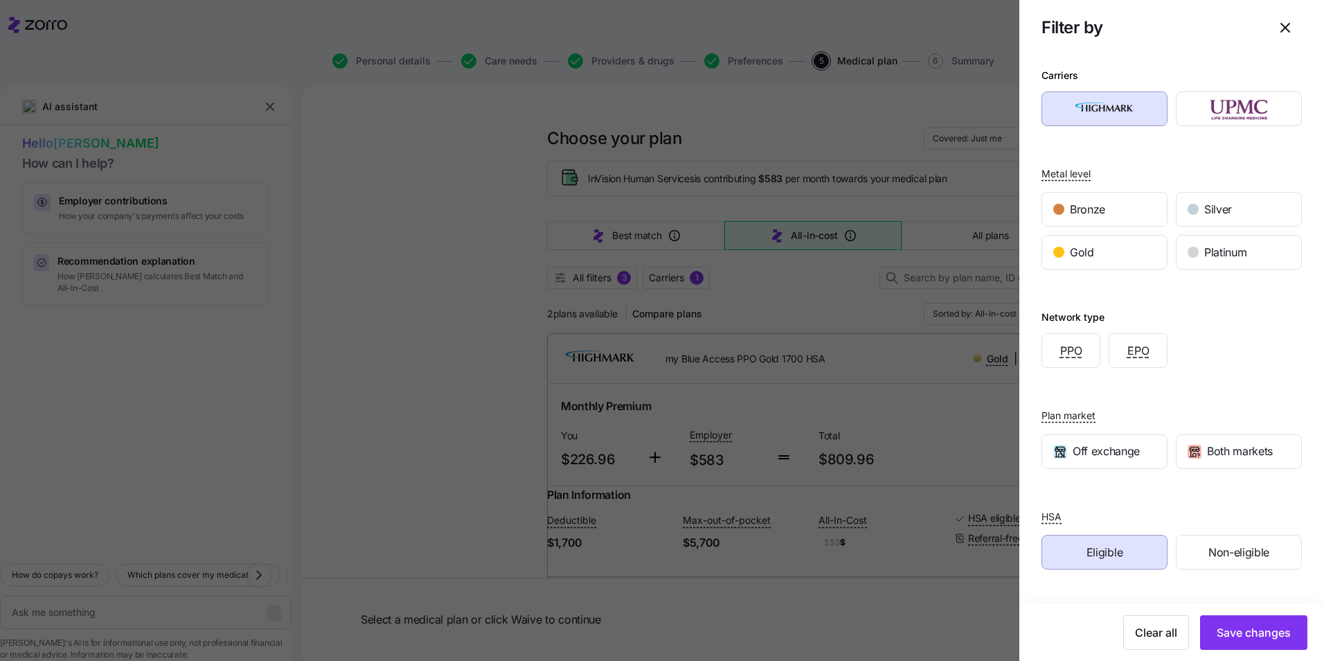
click at [470, 386] on div at bounding box center [662, 330] width 1324 height 661
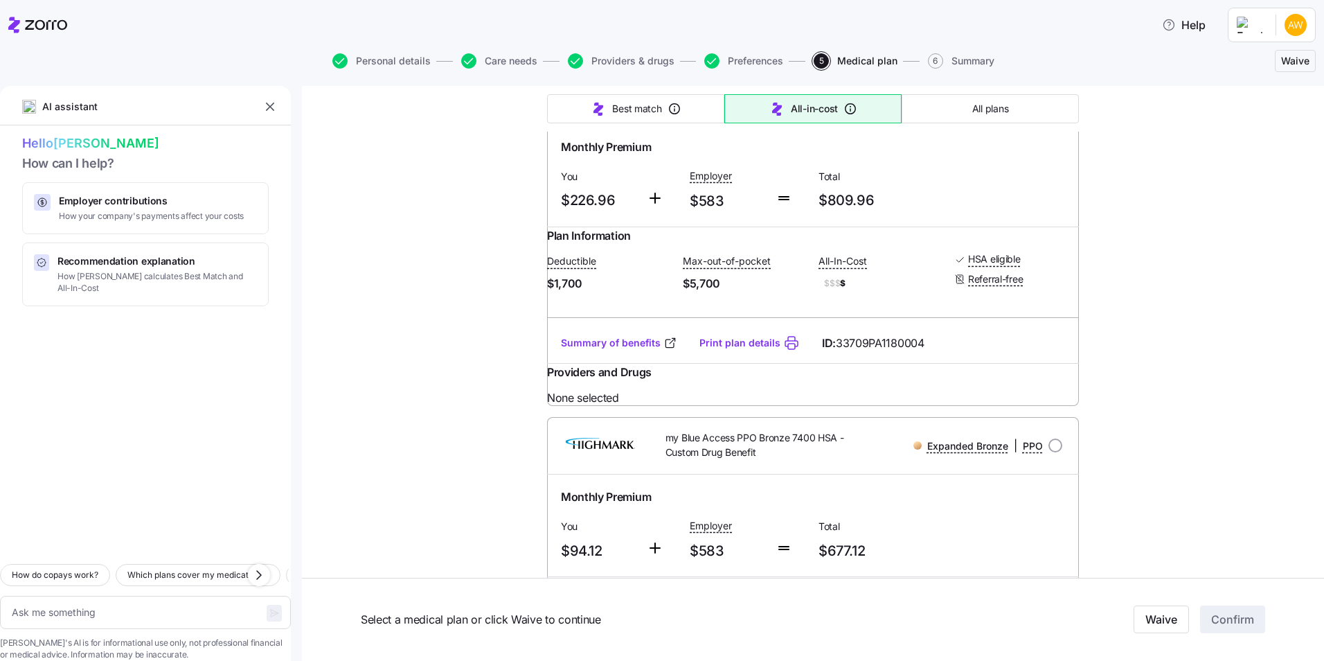
scroll to position [183, 0]
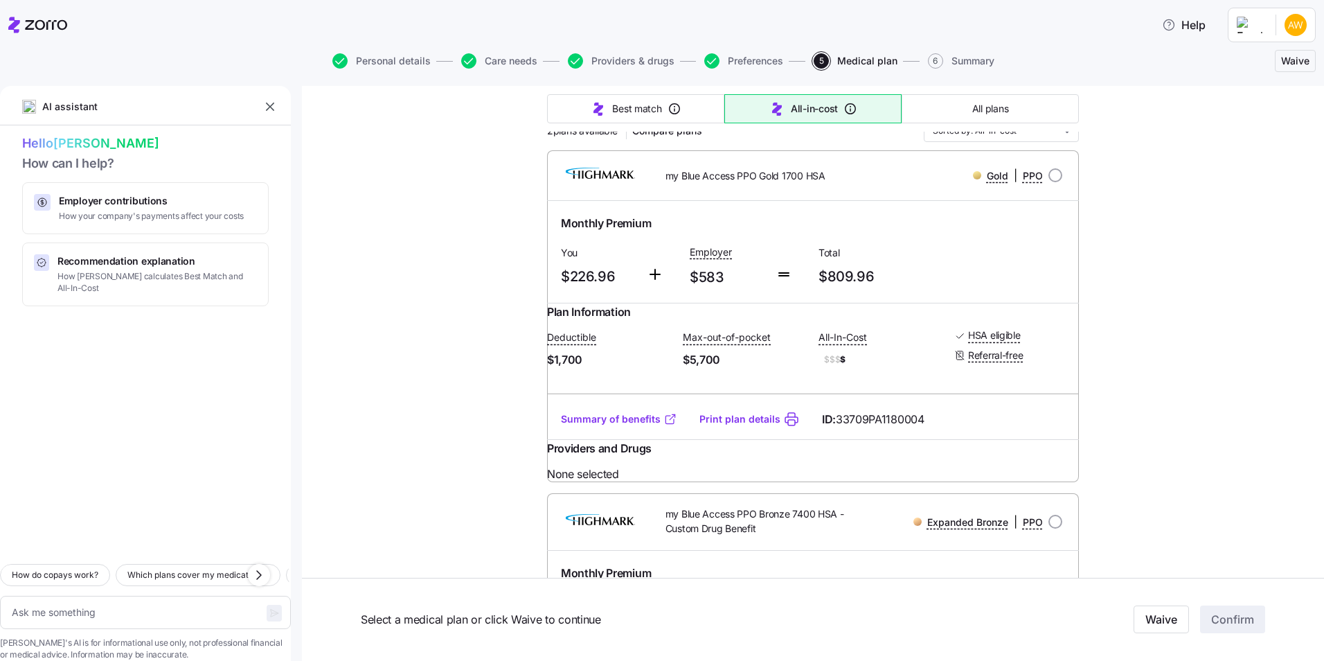
click at [629, 426] on link "Summary of benefits" at bounding box center [619, 419] width 116 height 14
click at [962, 111] on button "All plans" at bounding box center [990, 108] width 177 height 29
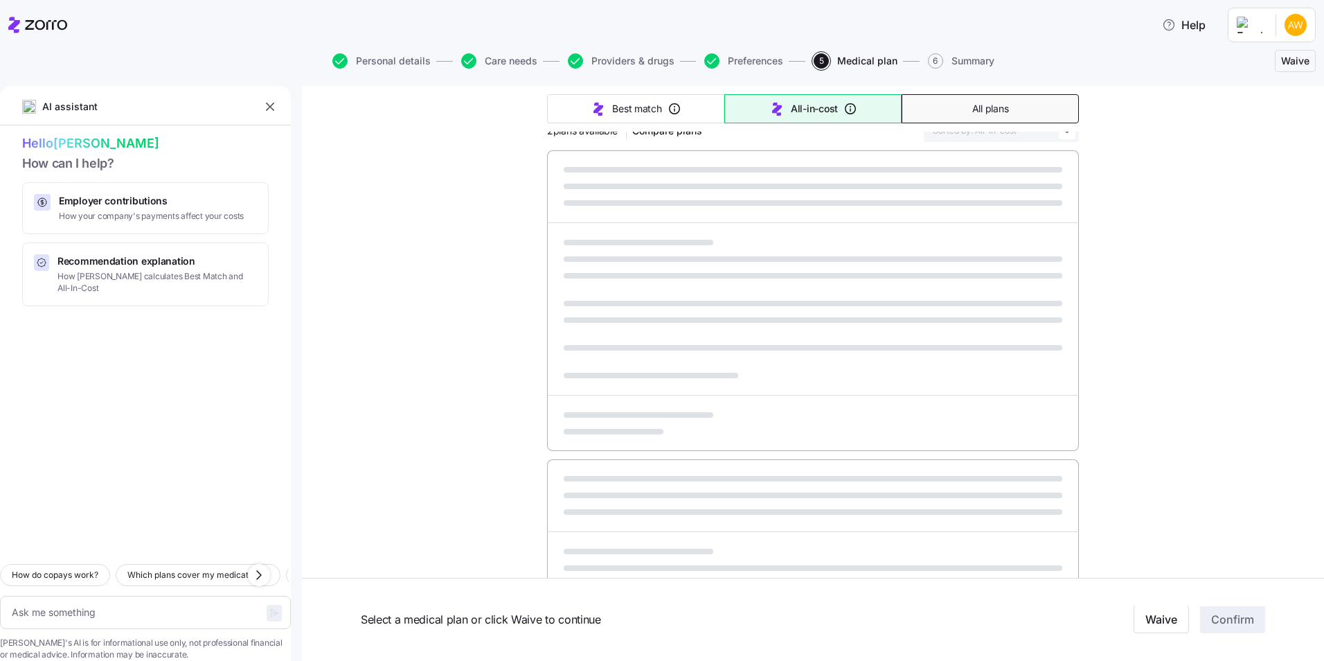
type textarea "x"
type input "Sorted by: Premium"
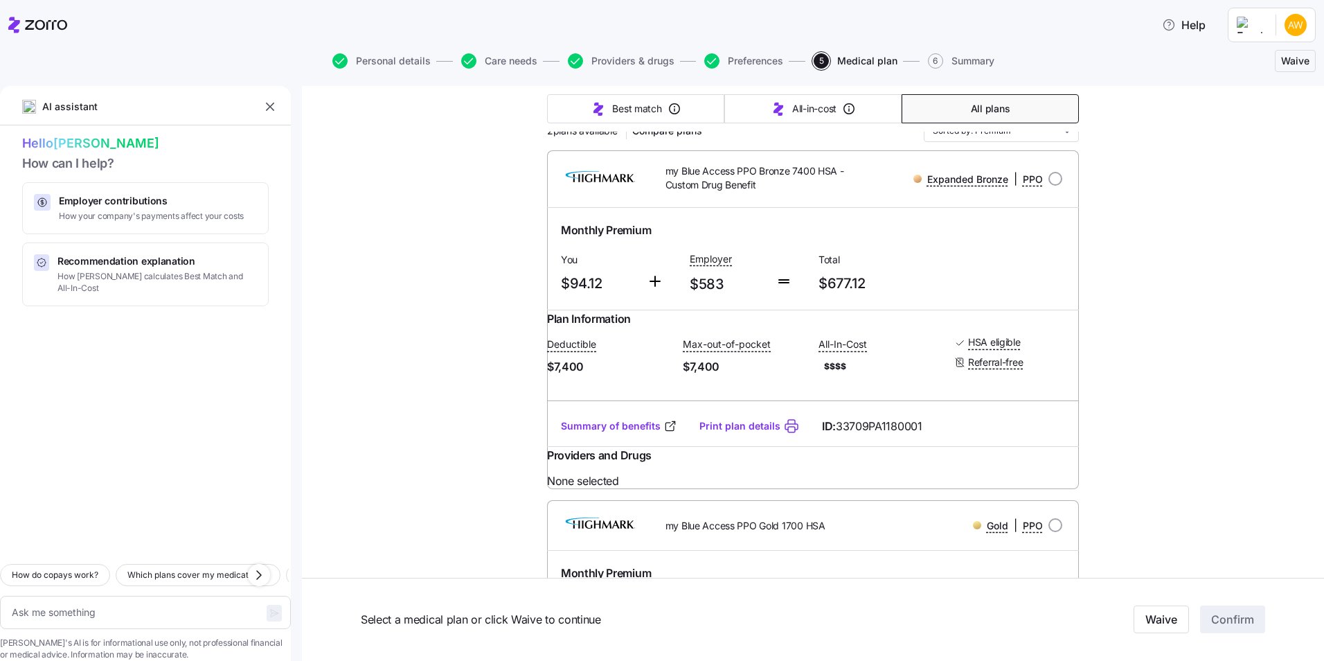
scroll to position [0, 0]
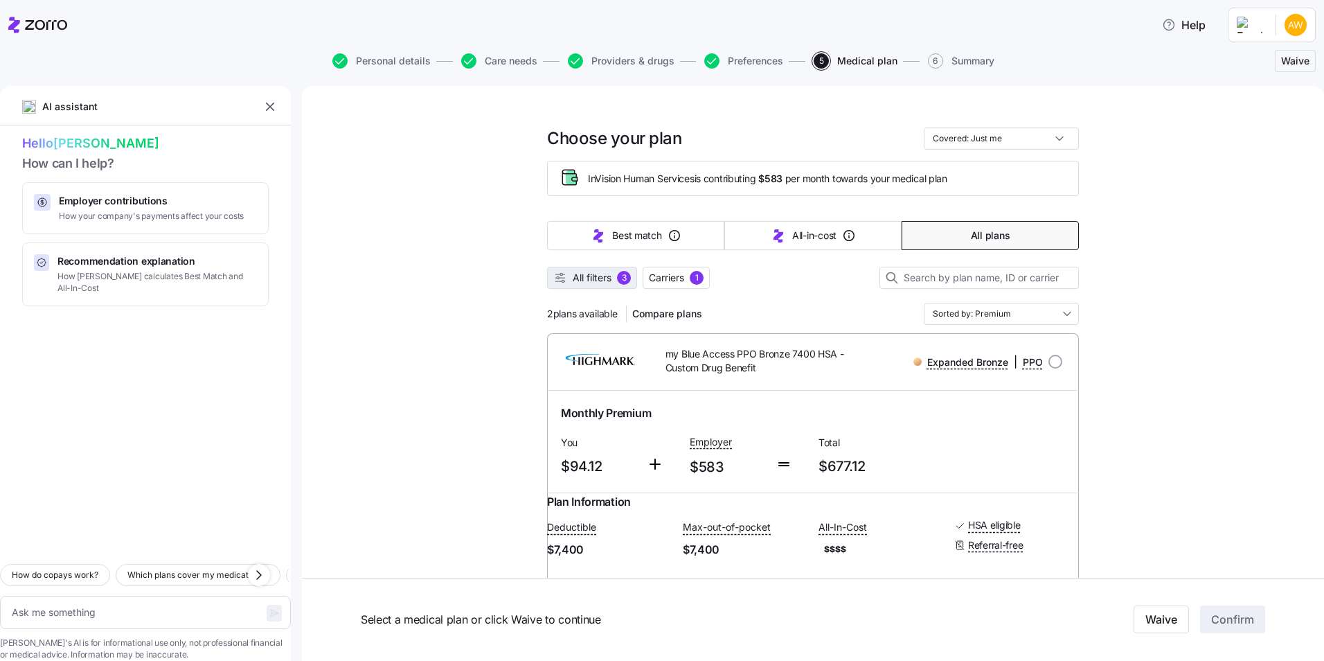
click at [599, 280] on span "All filters" at bounding box center [592, 278] width 39 height 14
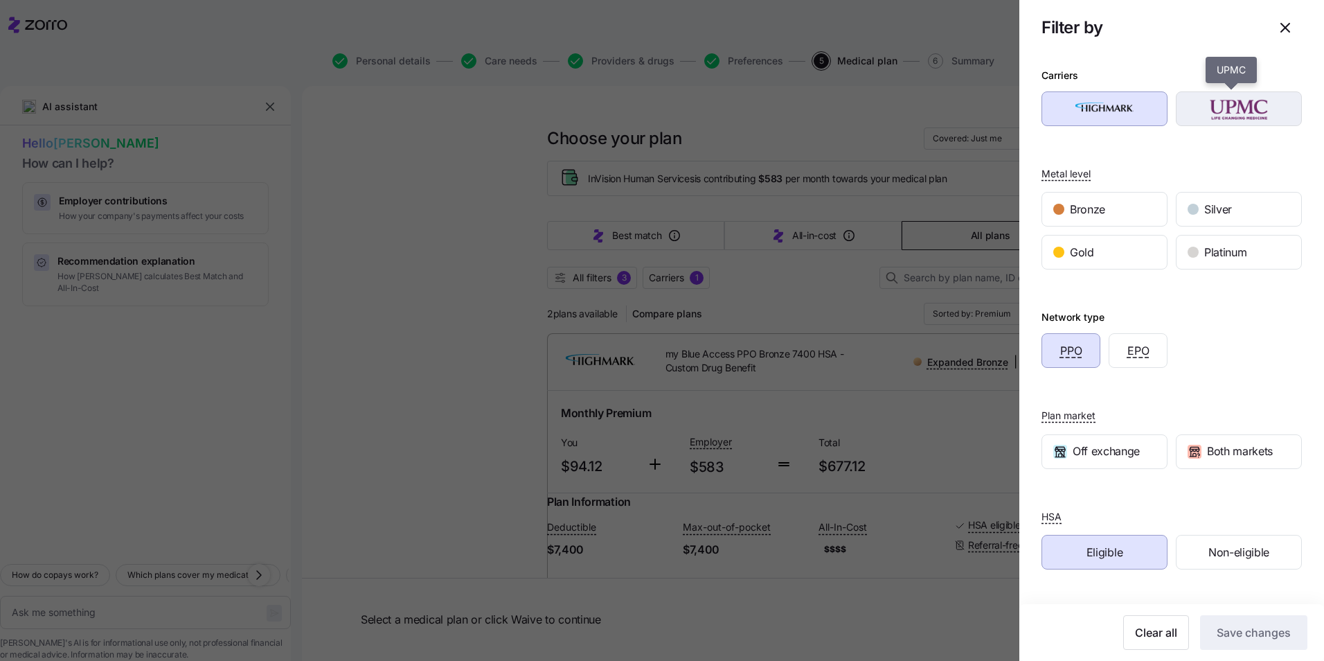
click at [1237, 111] on img "button" at bounding box center [1239, 109] width 102 height 28
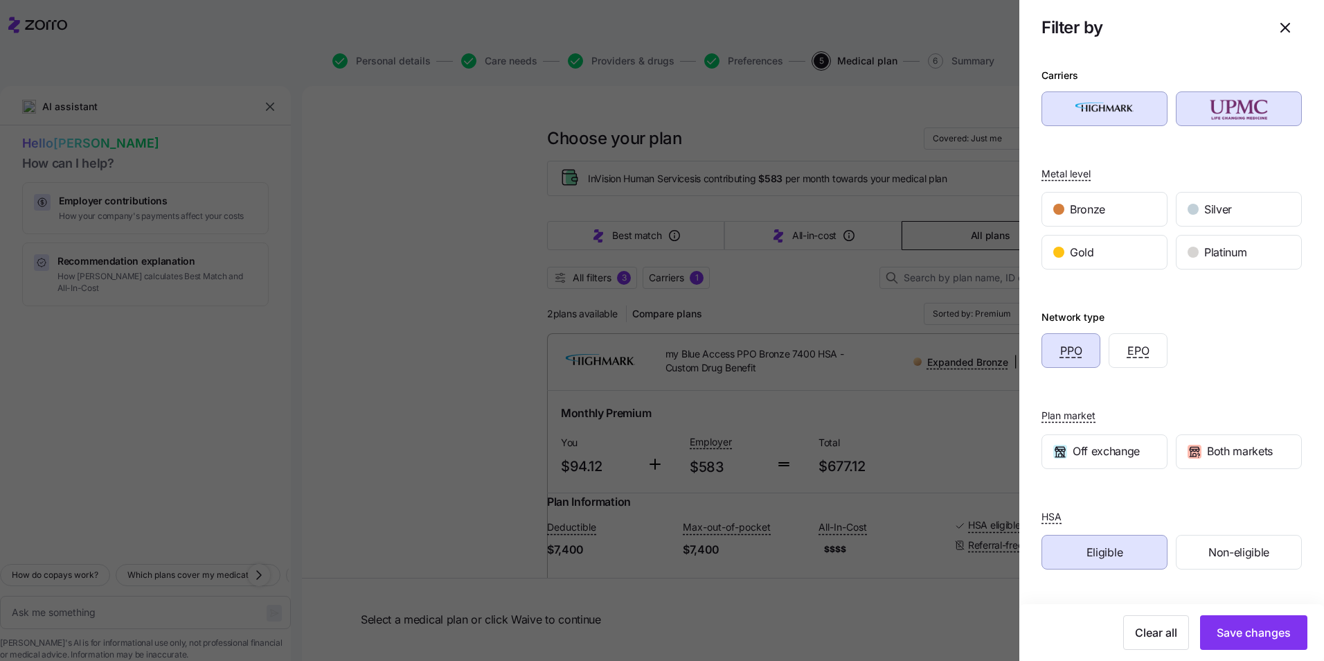
click at [1136, 544] on div "Eligible" at bounding box center [1104, 551] width 125 height 33
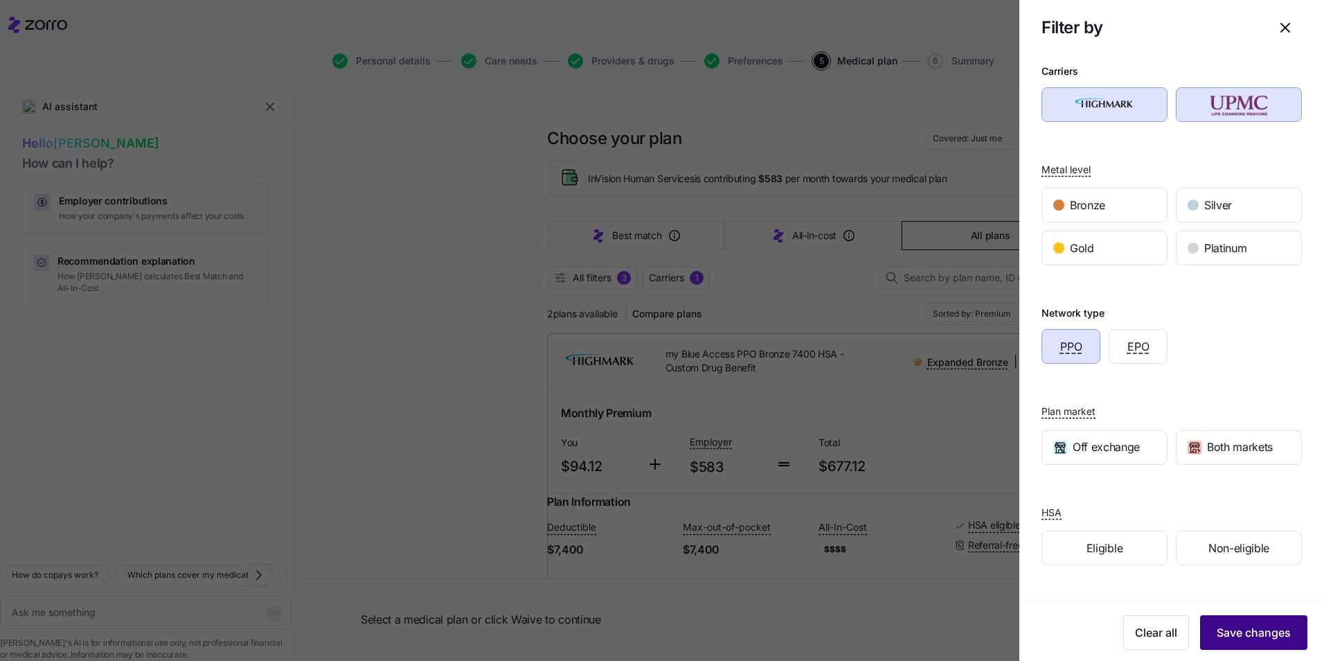
click at [1255, 629] on span "Save changes" at bounding box center [1254, 632] width 74 height 17
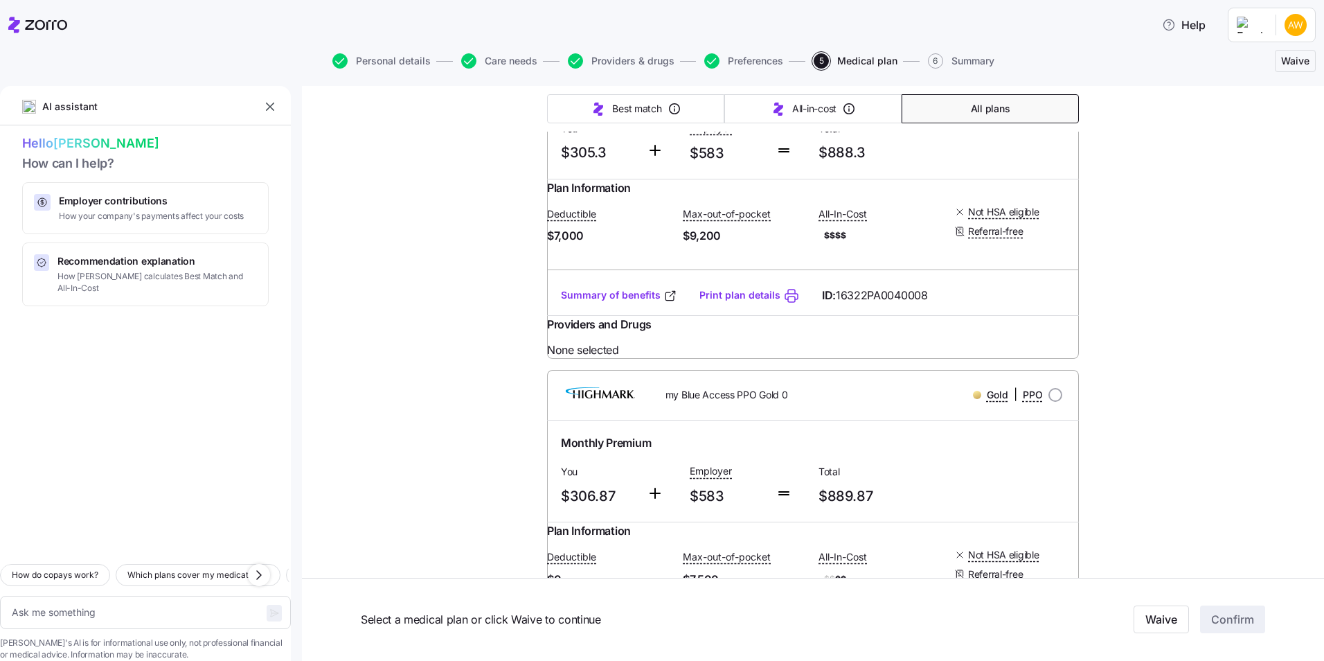
scroll to position [5193, 0]
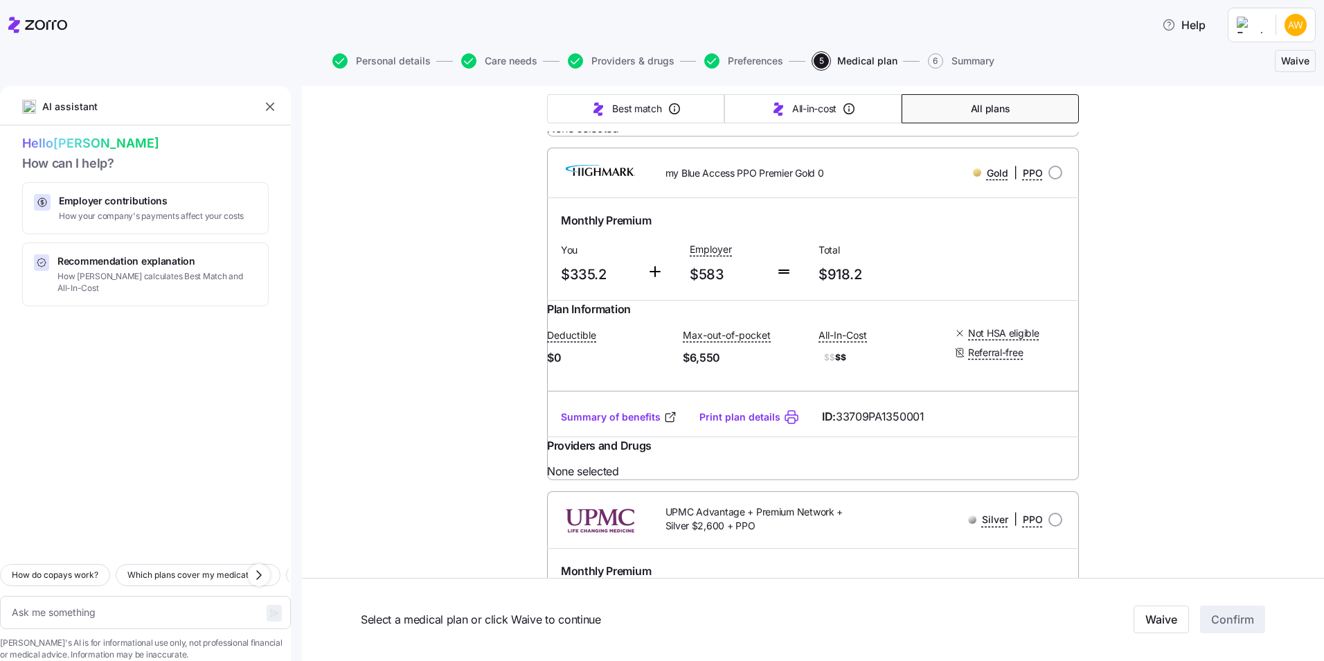
scroll to position [6024, 0]
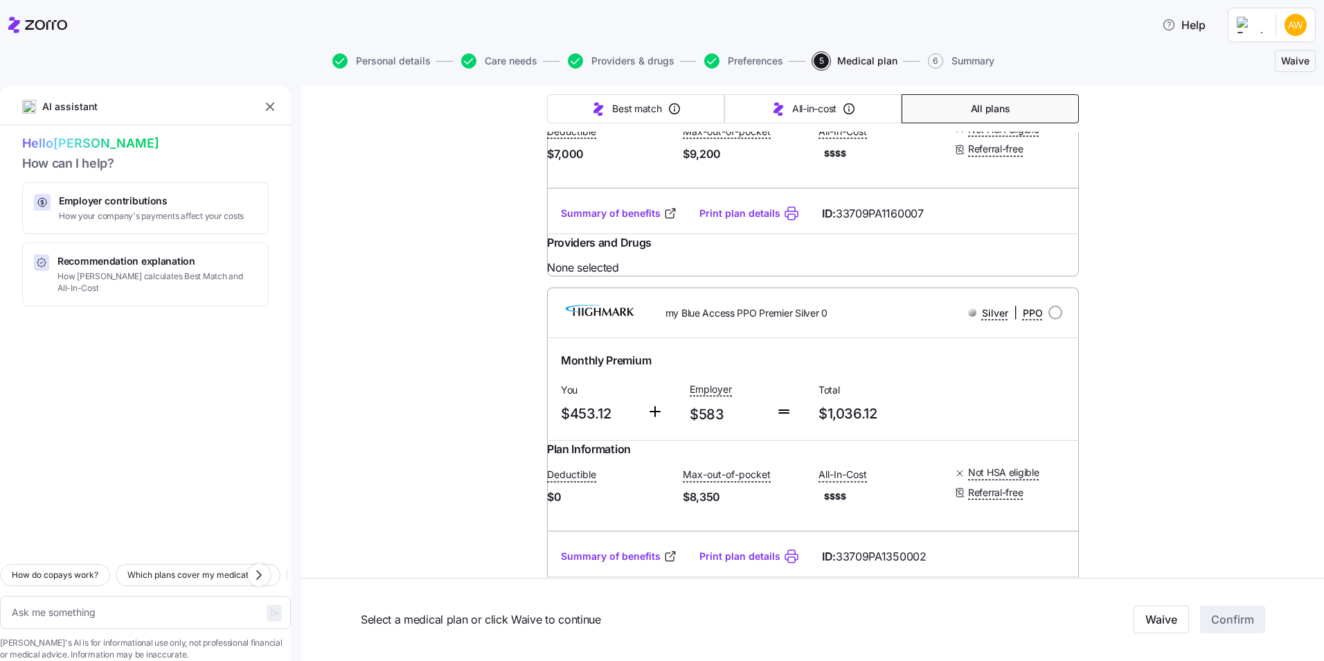
scroll to position [7201, 0]
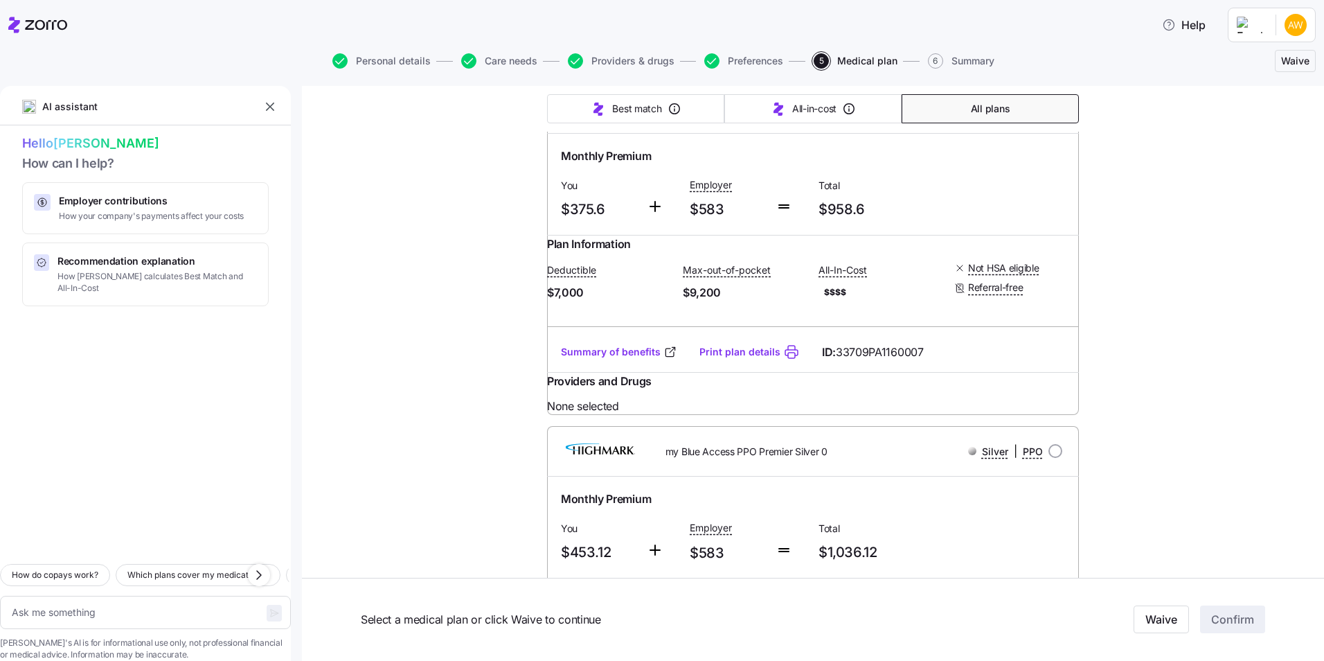
type textarea "x"
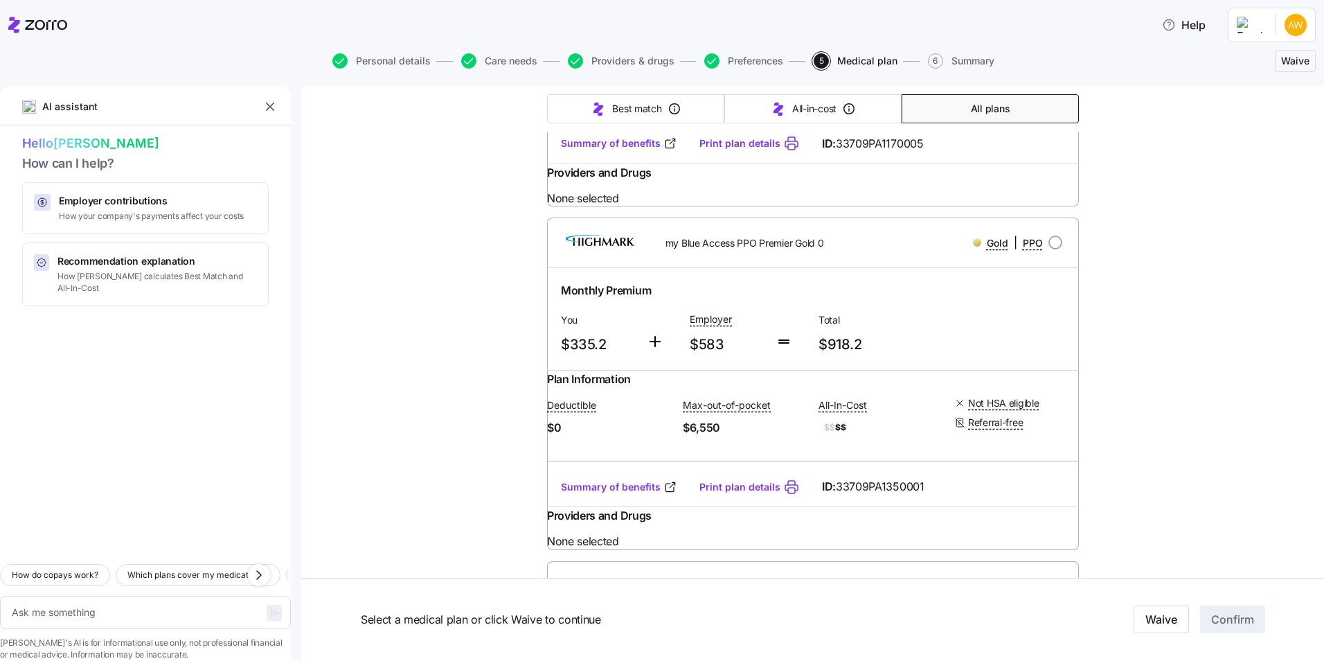
scroll to position [6024, 0]
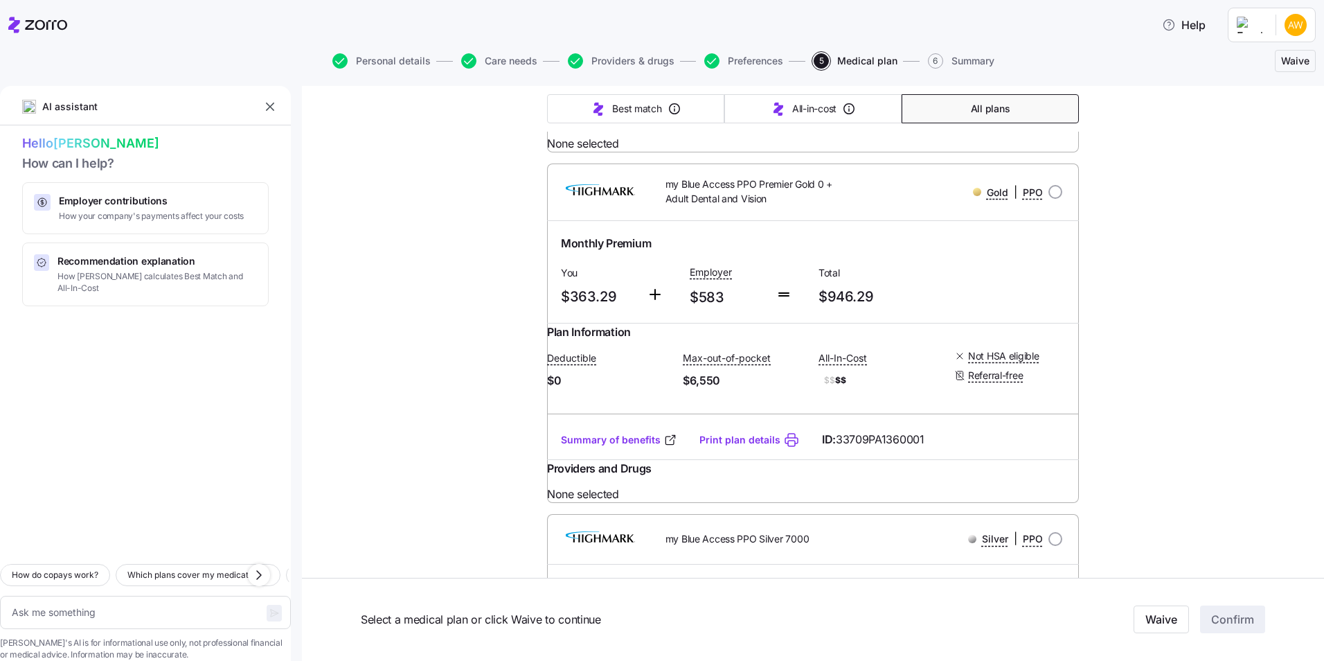
scroll to position [6786, 0]
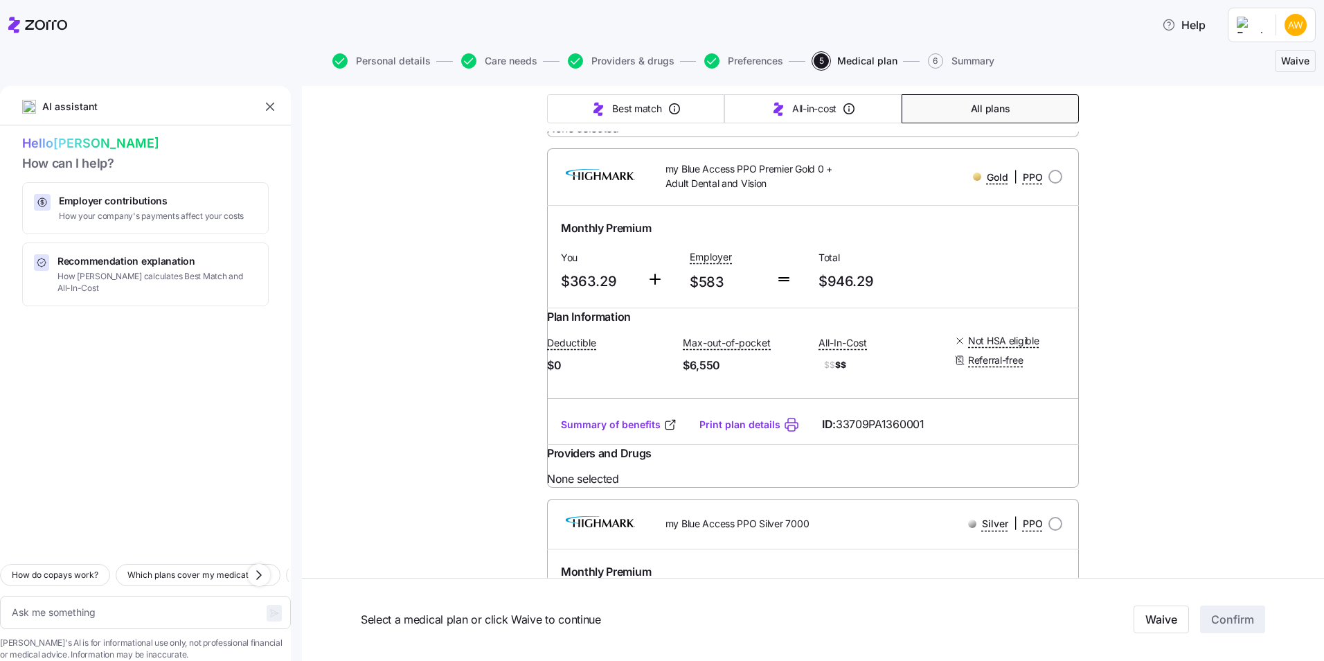
radio input "true"
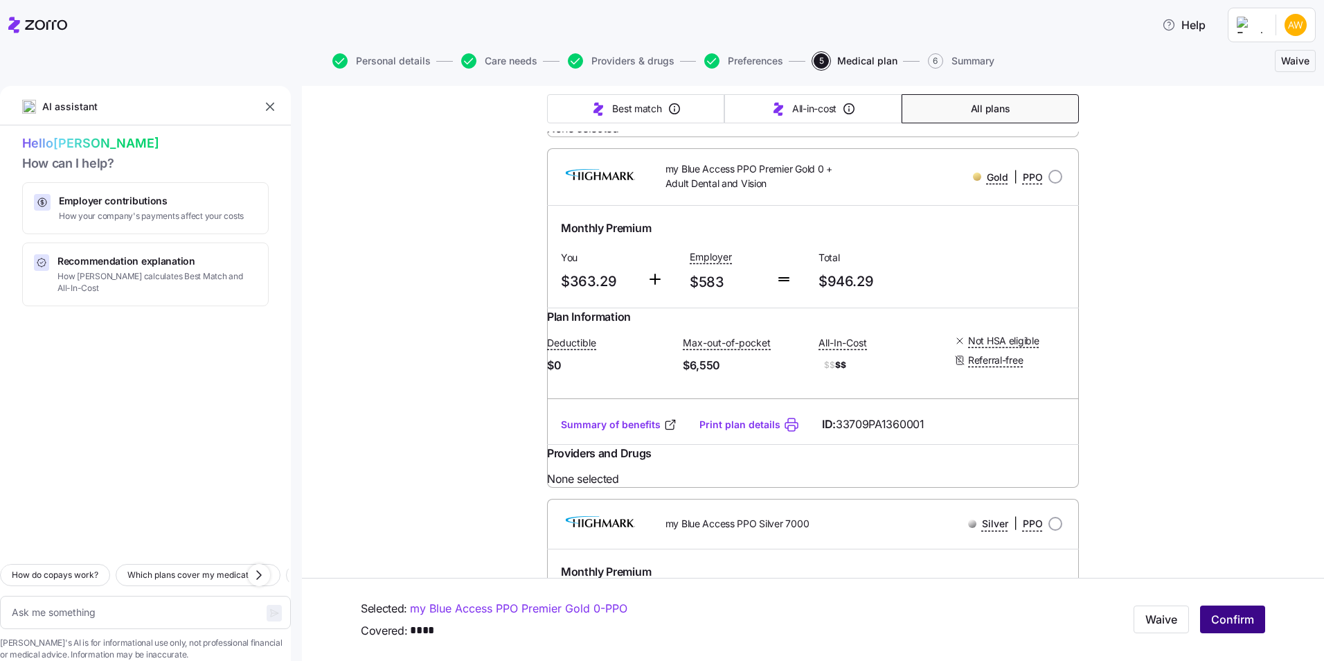
click at [1231, 622] on span "Confirm" at bounding box center [1232, 619] width 43 height 17
type textarea "x"
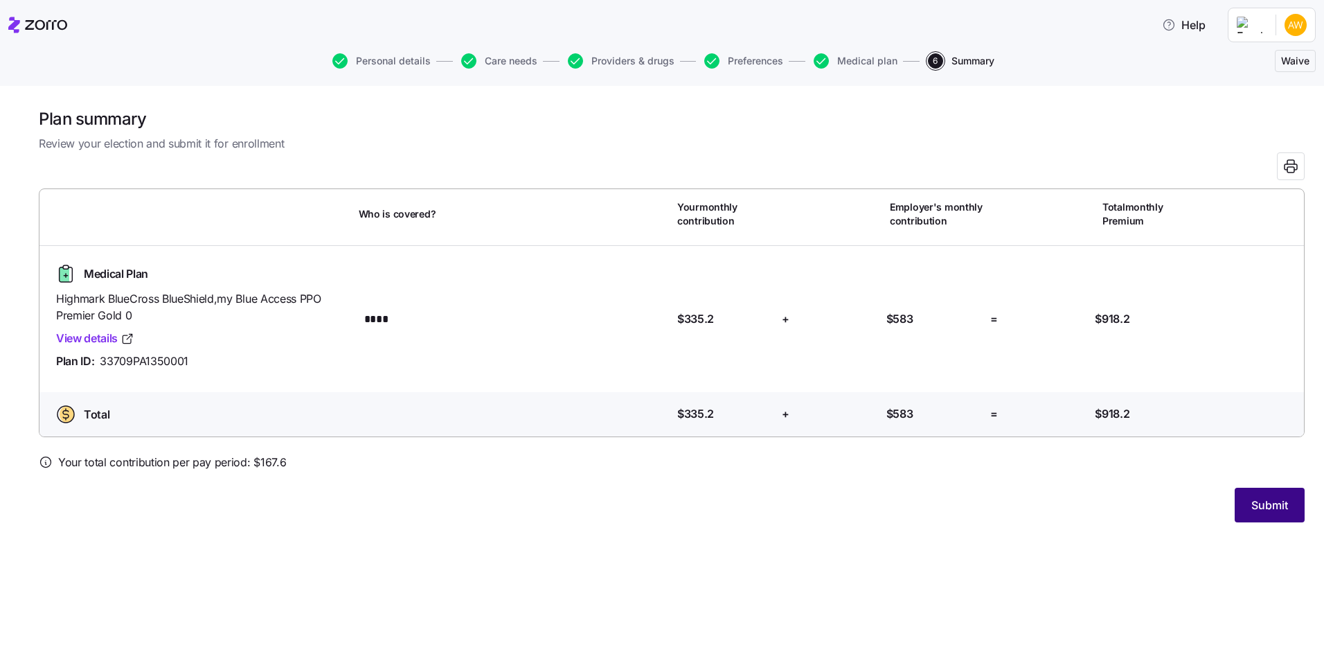
click at [1287, 505] on span "Submit" at bounding box center [1269, 504] width 37 height 17
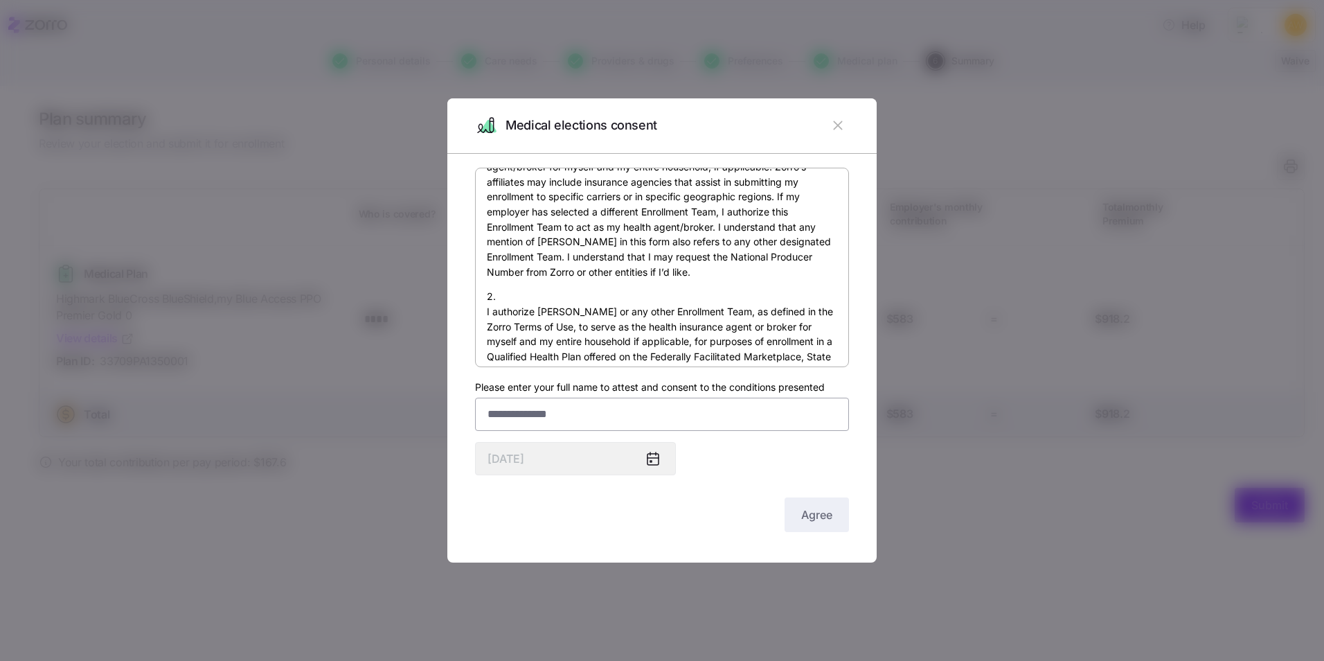
scroll to position [277, 0]
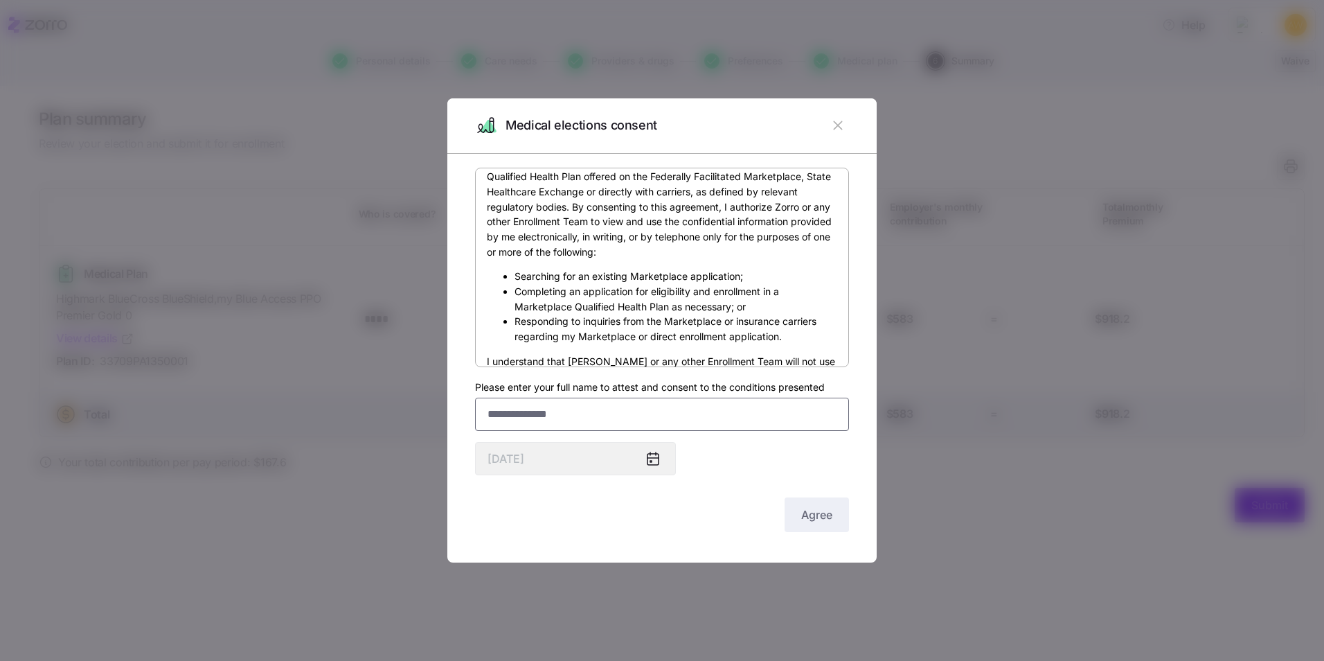
click at [592, 417] on input "Please enter your full name to attest and consent to the conditions presented" at bounding box center [662, 413] width 374 height 33
drag, startPoint x: 818, startPoint y: 510, endPoint x: 476, endPoint y: 418, distance: 353.8
click at [476, 418] on div "By submitting this form, I am signing my health insurance application and provi…" at bounding box center [662, 351] width 374 height 367
click at [524, 415] on input "**********" at bounding box center [662, 413] width 374 height 33
type input "**********"
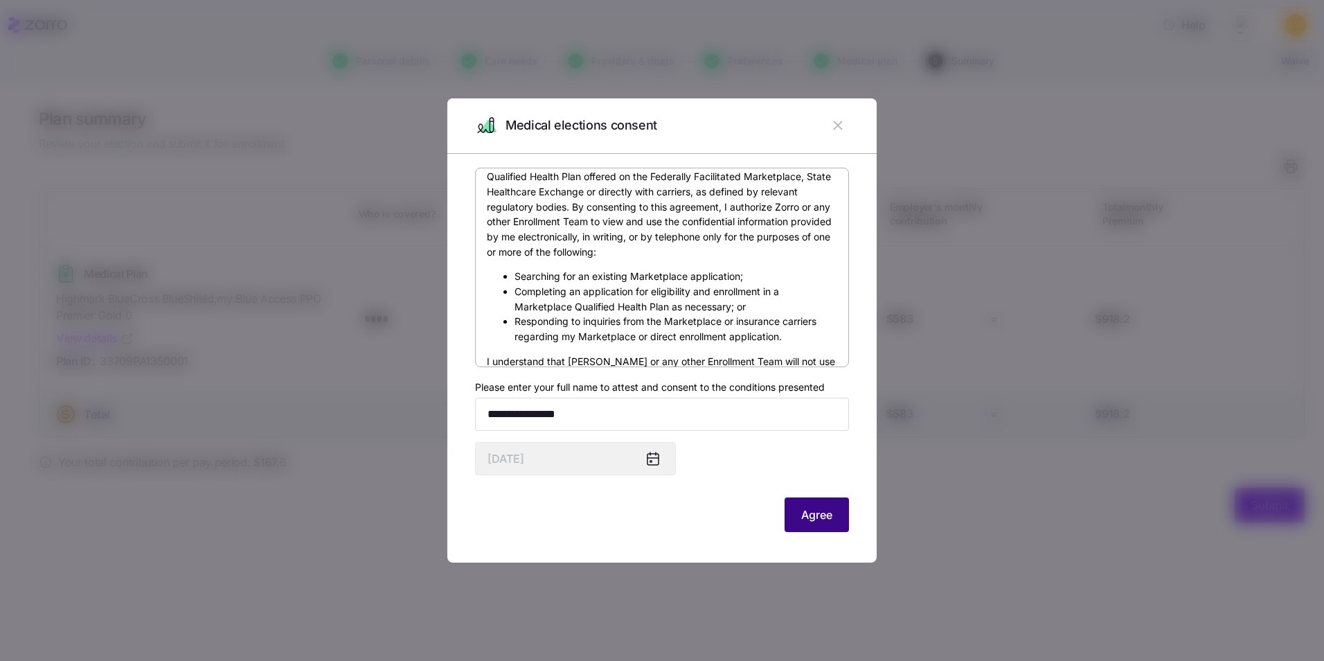
click at [812, 512] on span "Agree" at bounding box center [816, 514] width 31 height 17
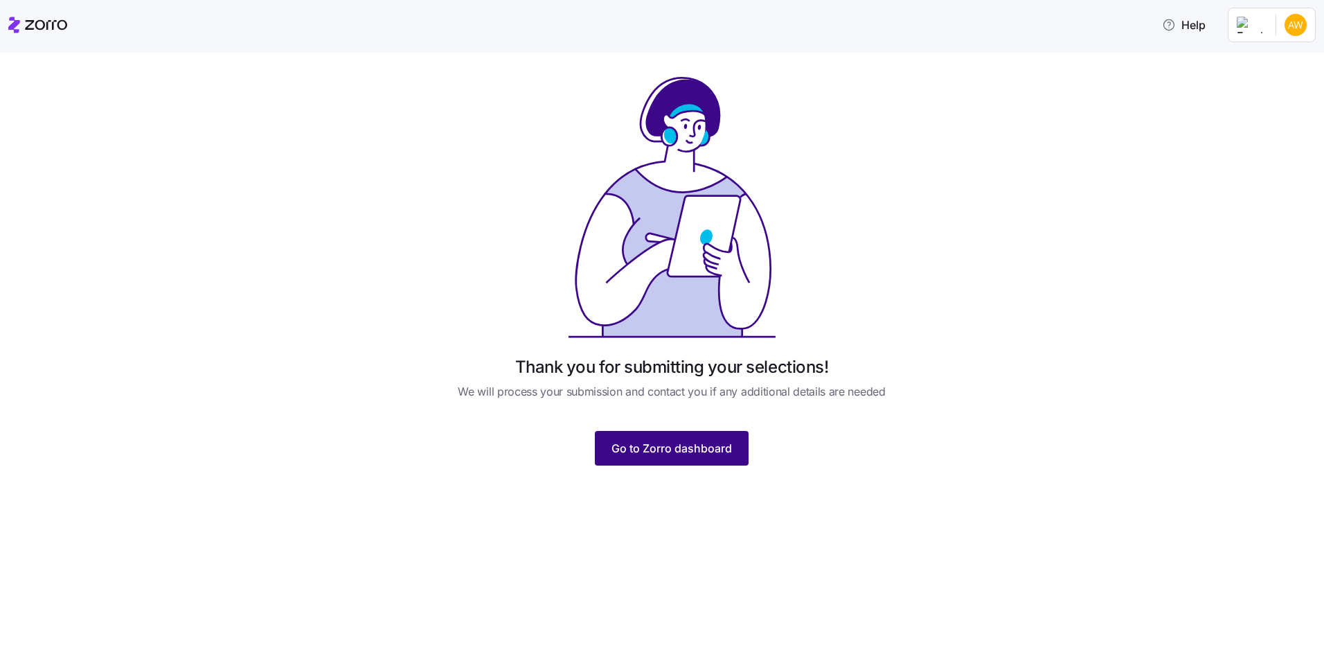
click at [637, 447] on span "Go to Zorro dashboard" at bounding box center [671, 448] width 120 height 17
